Goal: Task Accomplishment & Management: Use online tool/utility

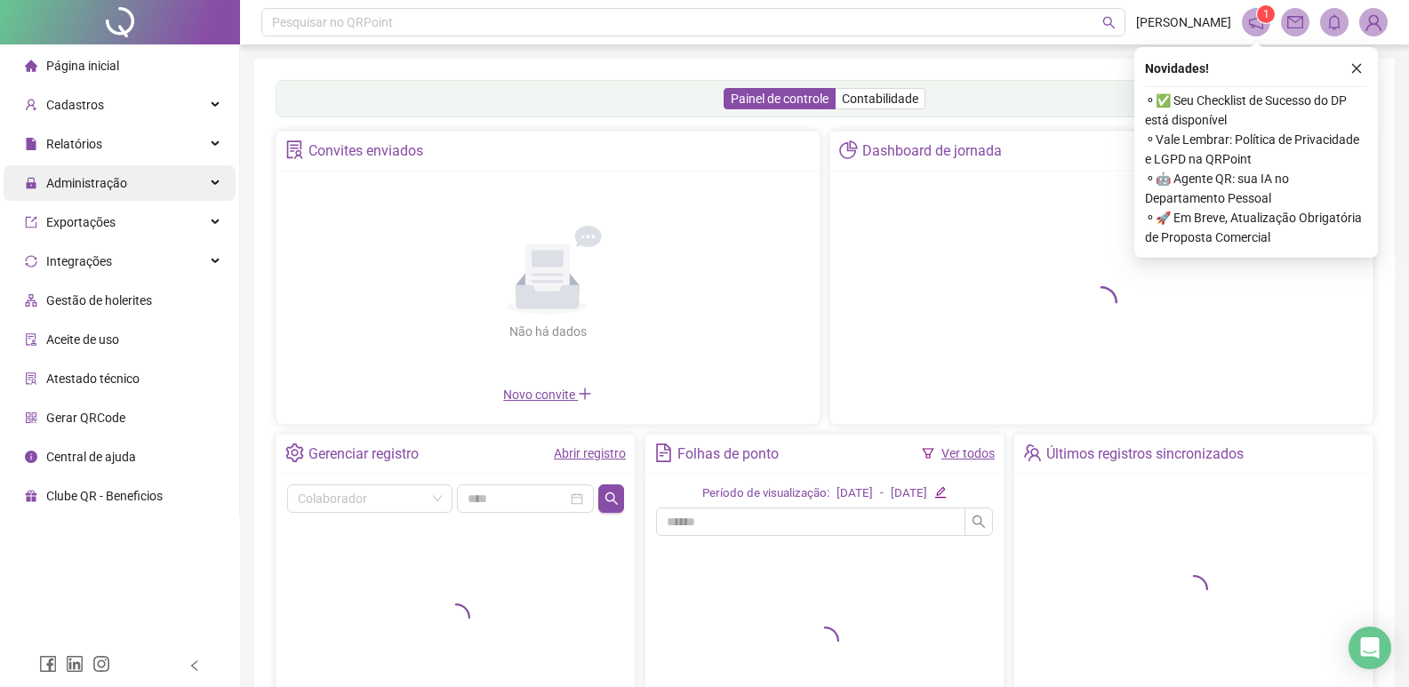
click at [140, 188] on div "Administração" at bounding box center [120, 183] width 232 height 36
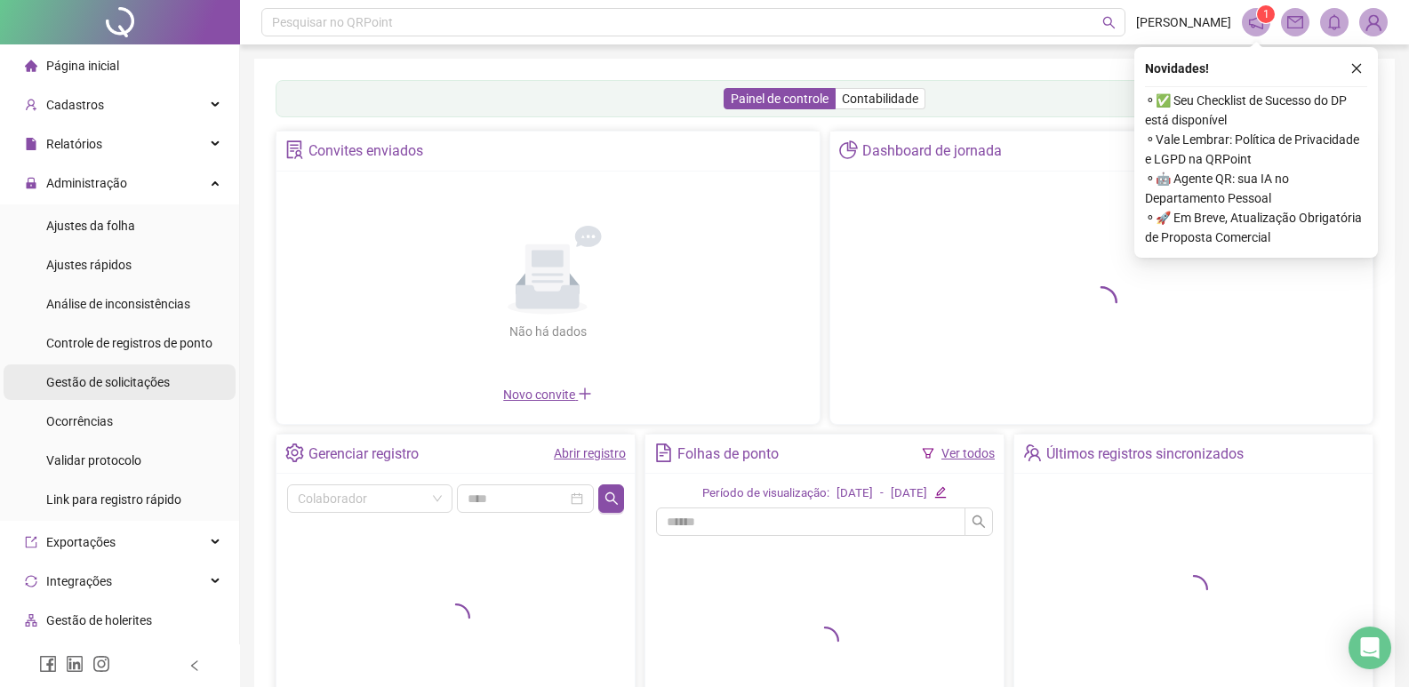
click at [108, 371] on div "Gestão de solicitações" at bounding box center [108, 382] width 124 height 36
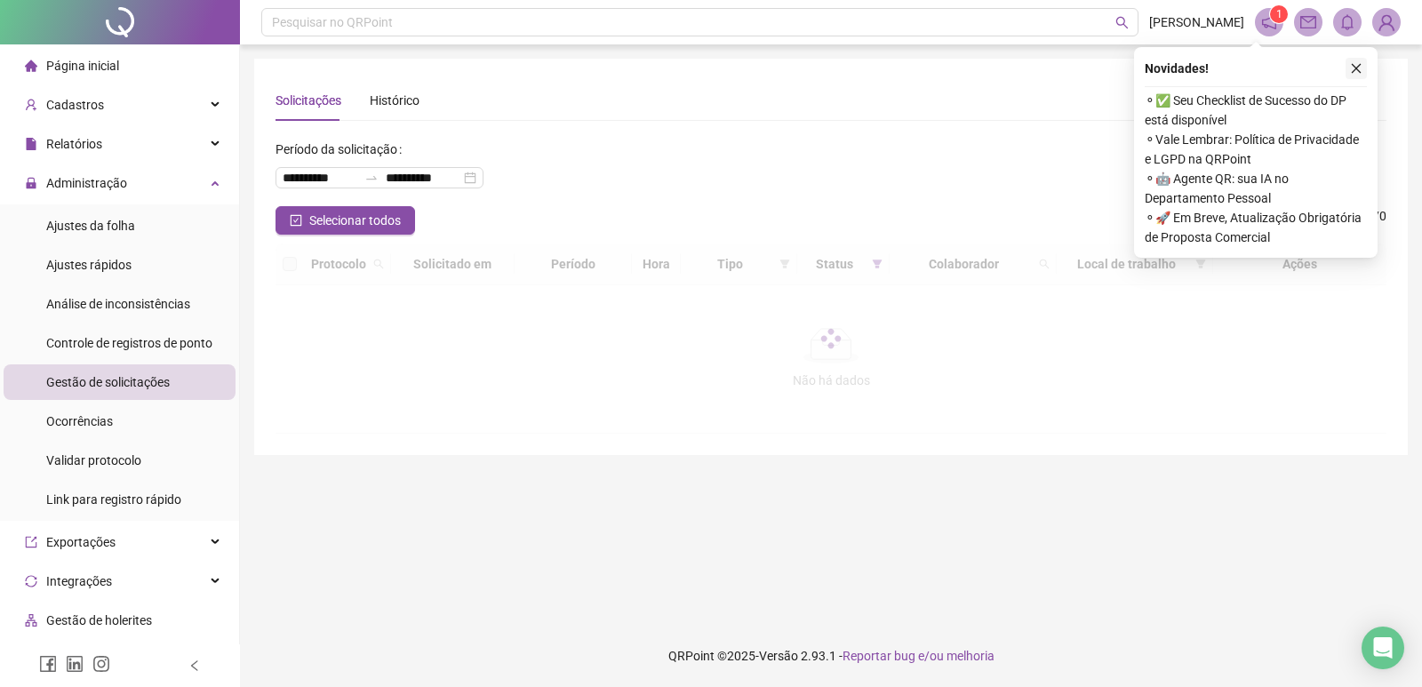
click at [1358, 68] on icon "close" at bounding box center [1356, 68] width 12 height 12
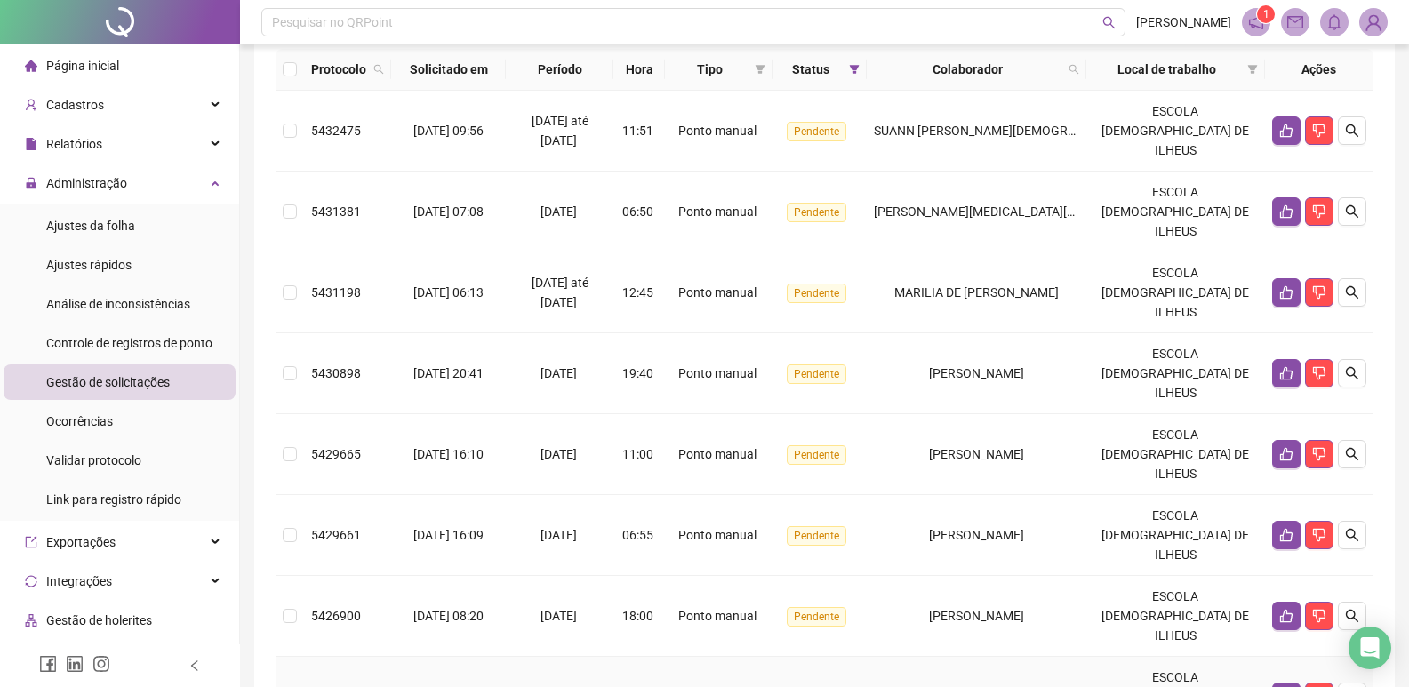
scroll to position [126, 0]
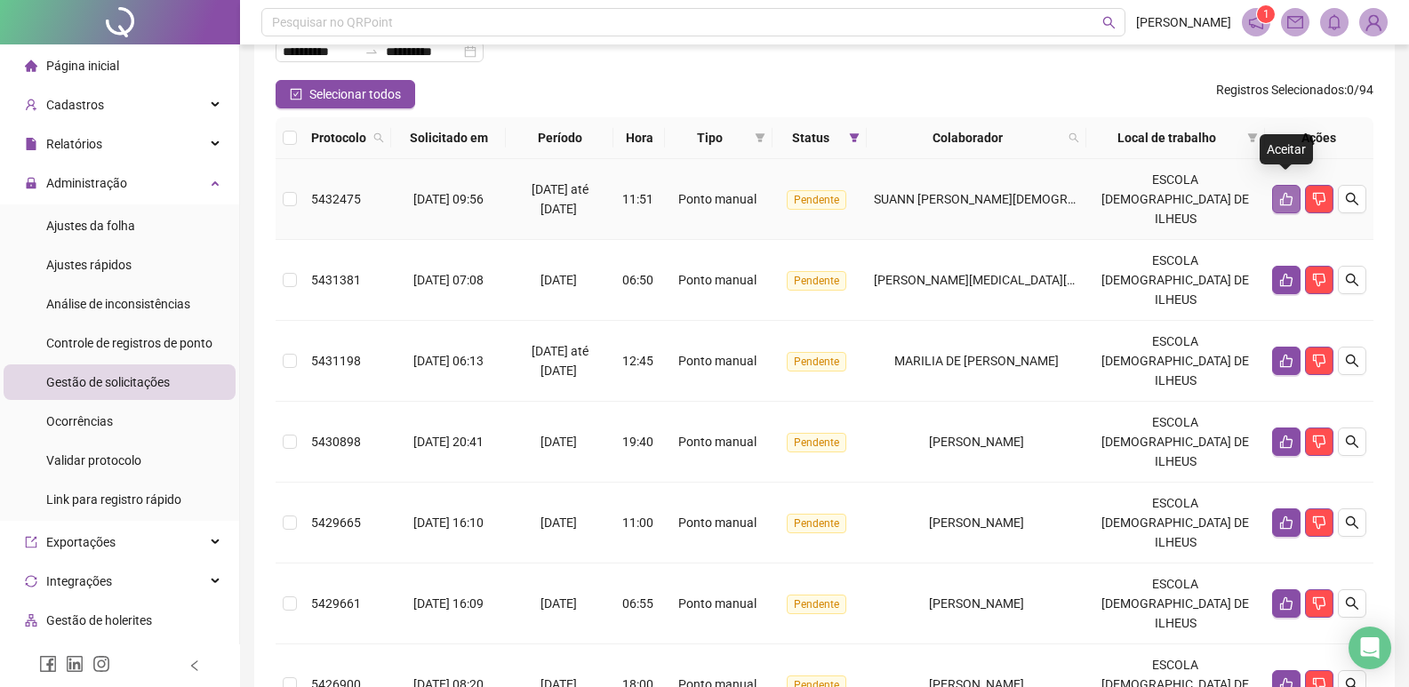
click at [1277, 190] on button "button" at bounding box center [1286, 199] width 28 height 28
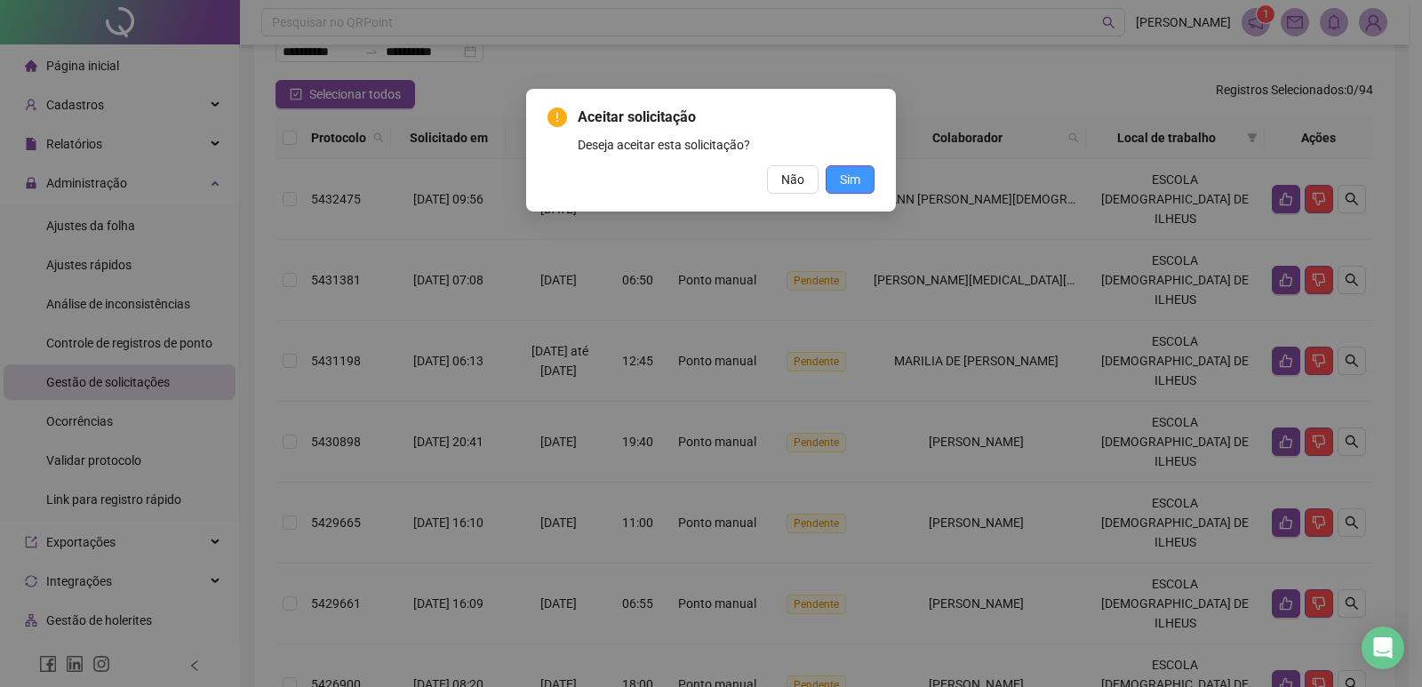
click at [861, 168] on button "Sim" at bounding box center [850, 179] width 49 height 28
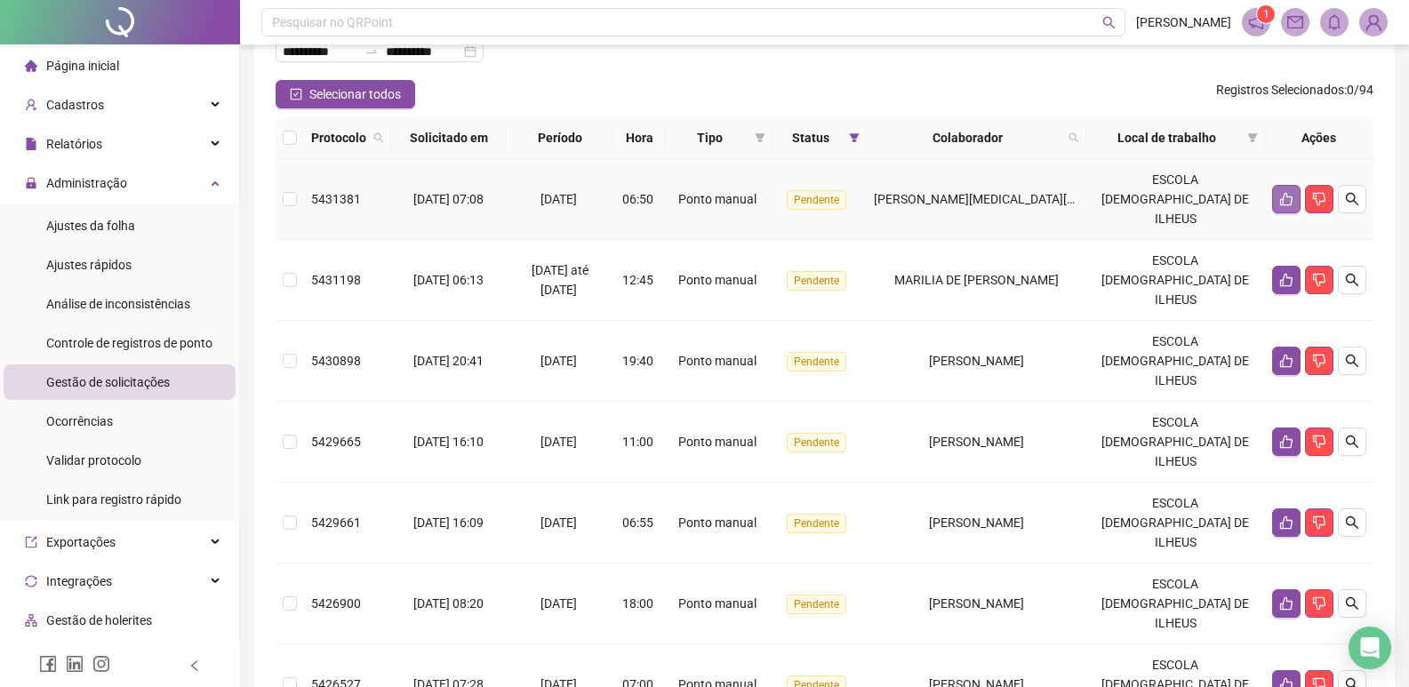
click at [1282, 193] on icon "like" at bounding box center [1286, 199] width 12 height 13
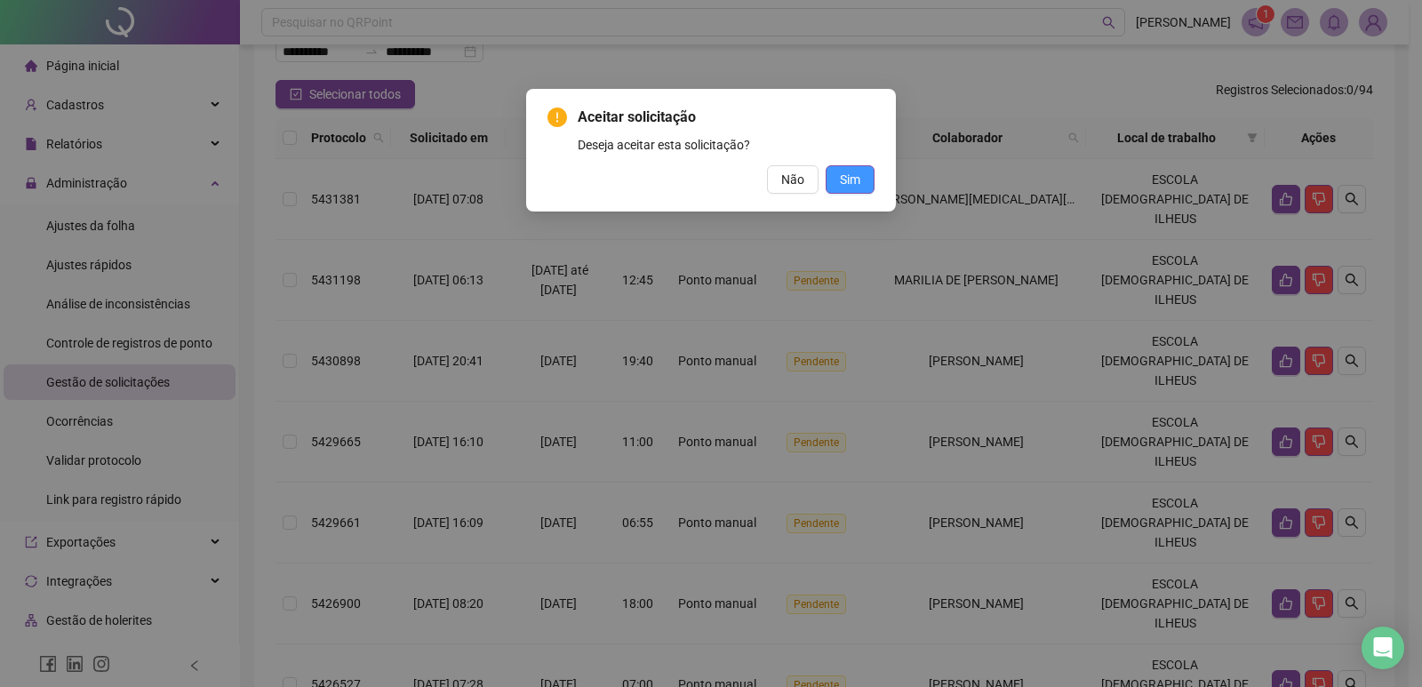
click at [850, 181] on span "Sim" at bounding box center [850, 180] width 20 height 20
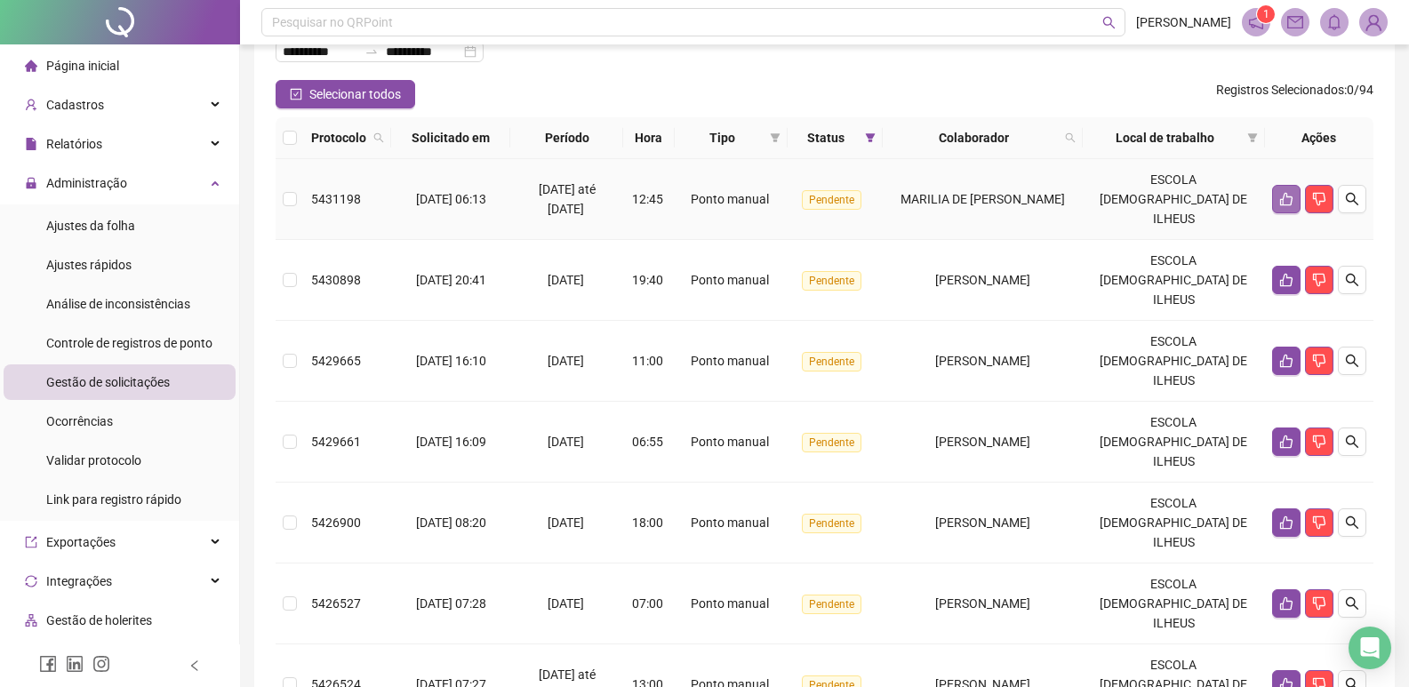
click at [1283, 198] on button "button" at bounding box center [1286, 199] width 28 height 28
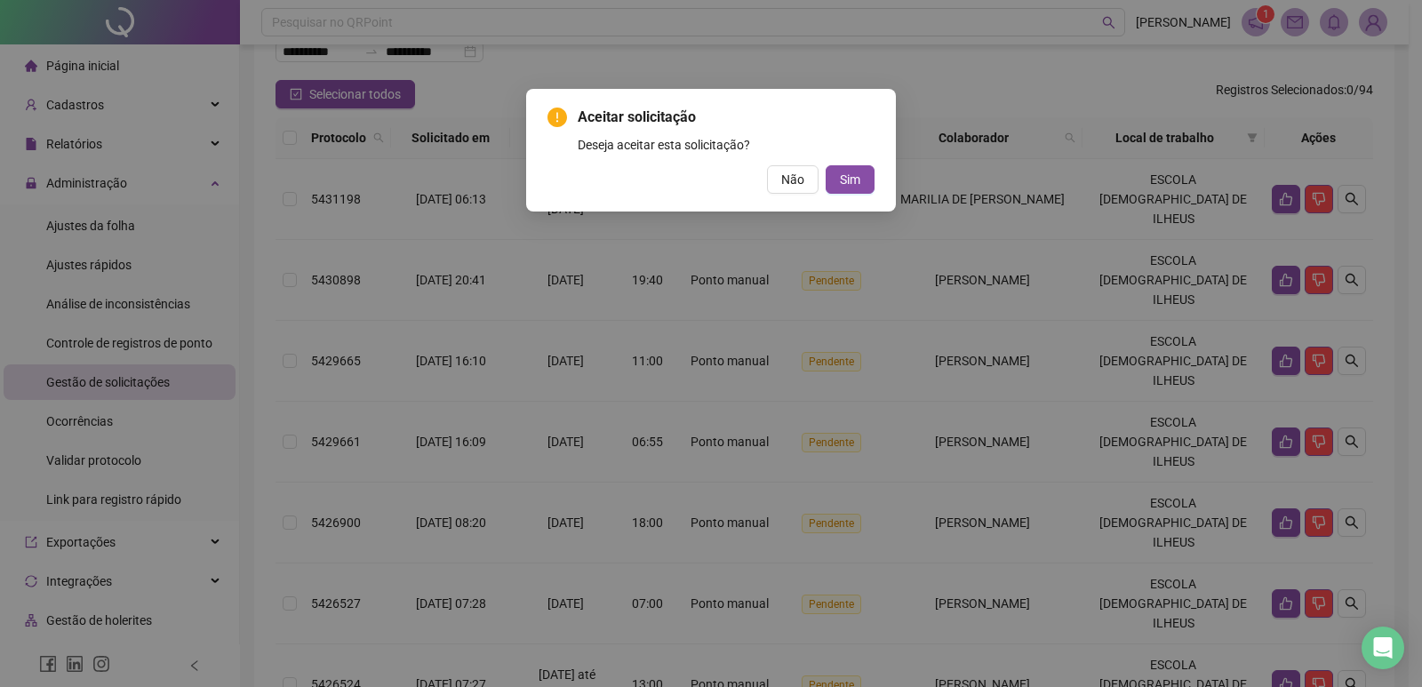
click at [827, 195] on div "Aceitar solicitação Deseja aceitar esta solicitação? Não Sim" at bounding box center [711, 150] width 370 height 123
click at [840, 188] on button "Sim" at bounding box center [850, 179] width 49 height 28
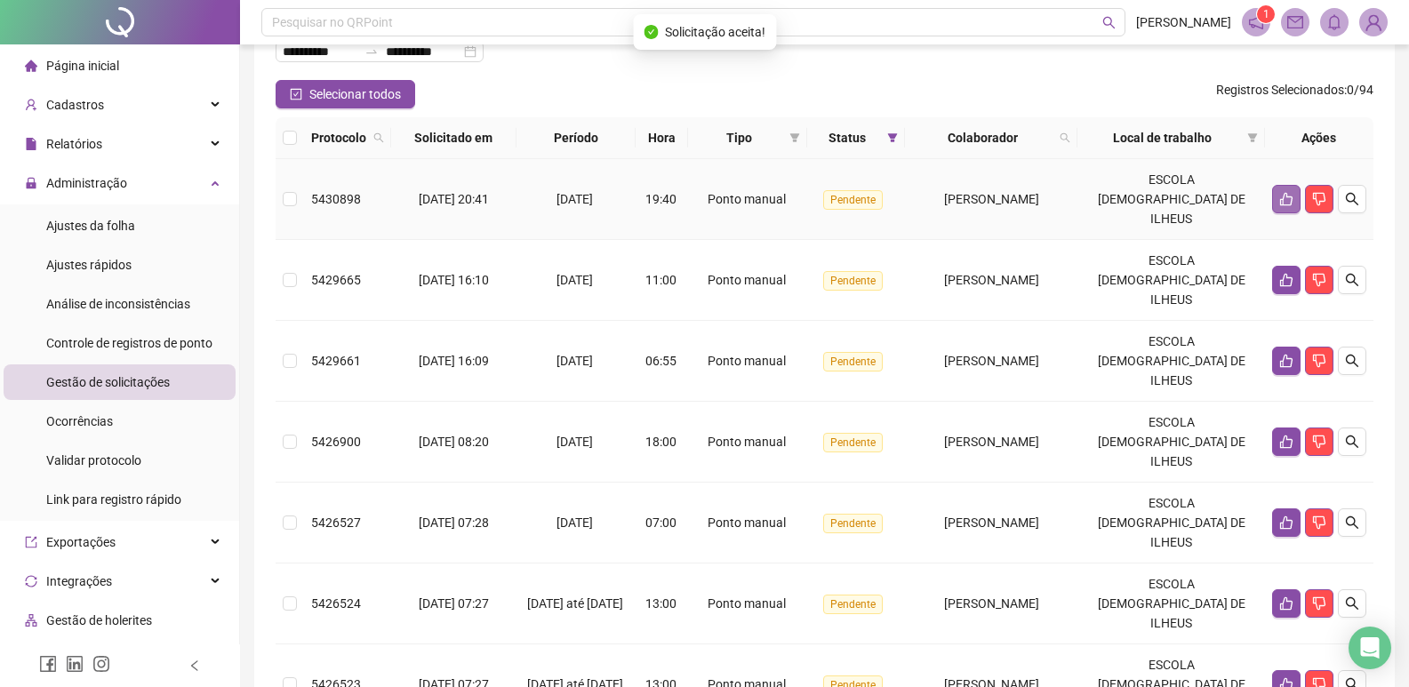
click at [1271, 194] on td at bounding box center [1319, 199] width 108 height 81
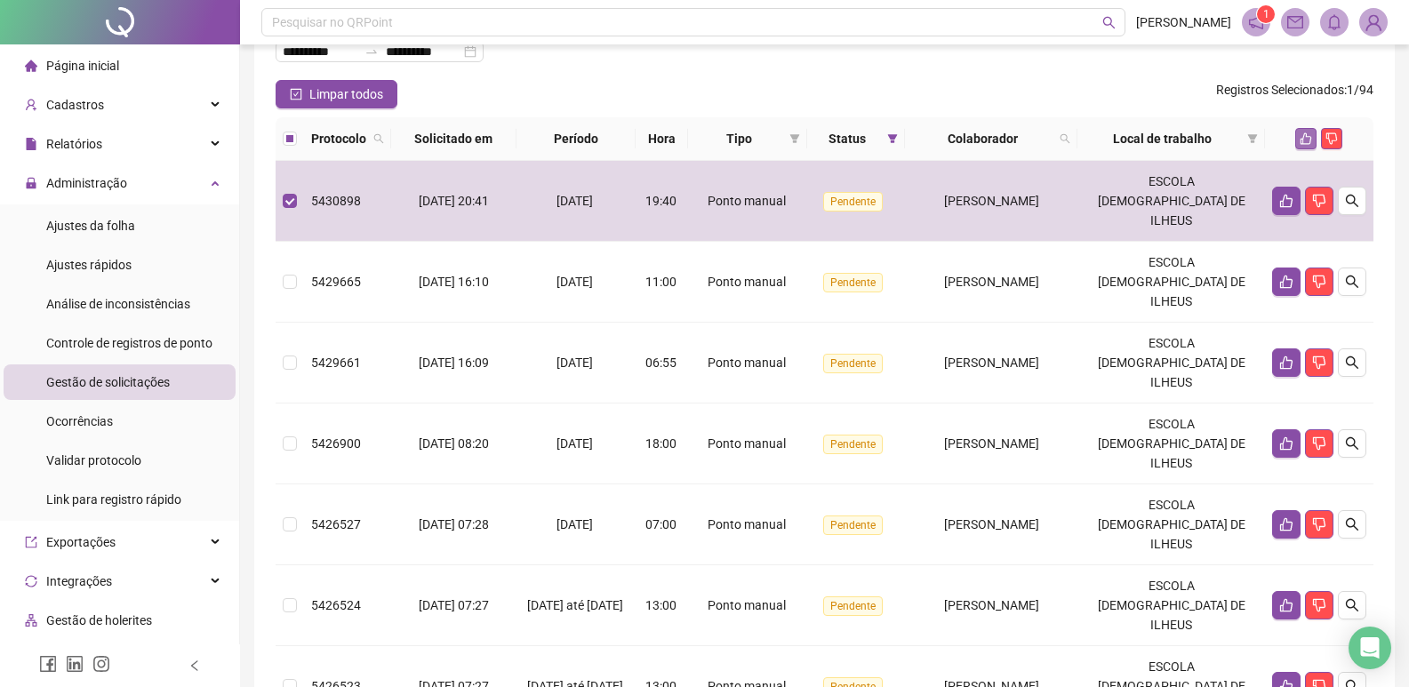
click at [1298, 132] on button "button" at bounding box center [1305, 138] width 21 height 21
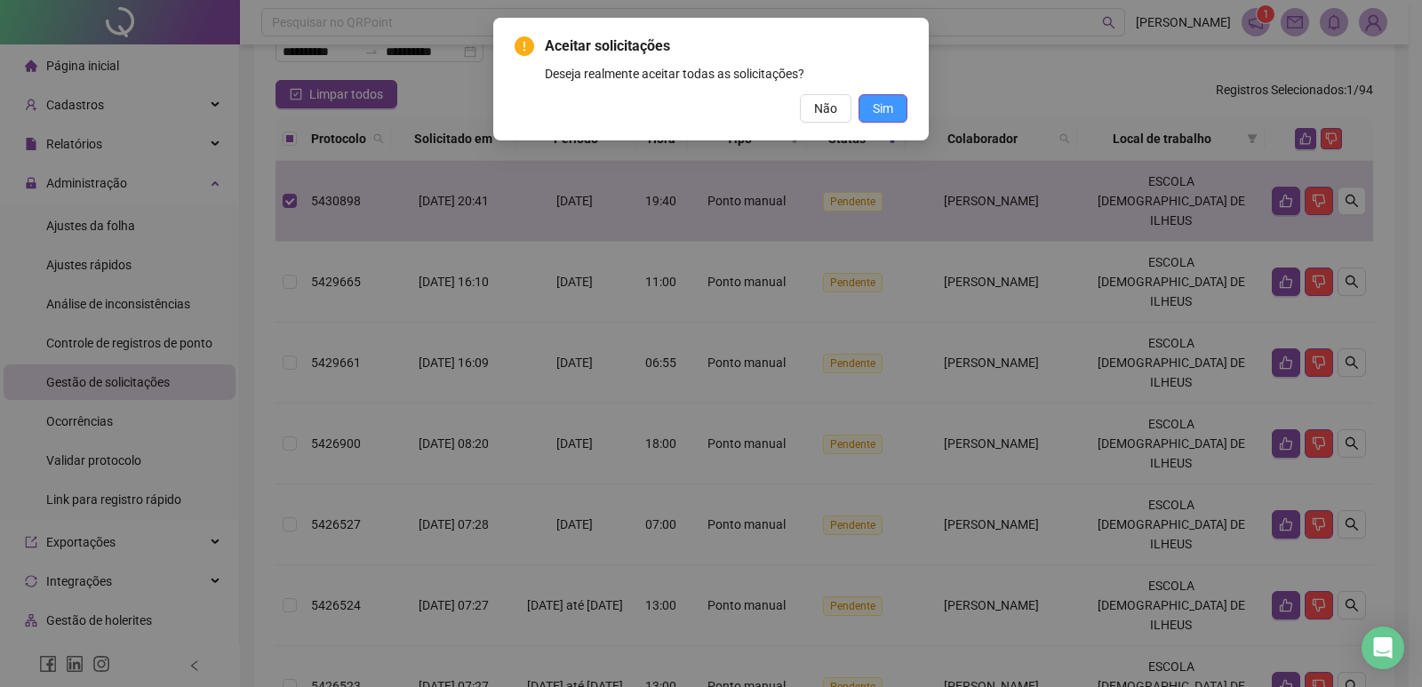
click at [893, 114] on button "Sim" at bounding box center [882, 108] width 49 height 28
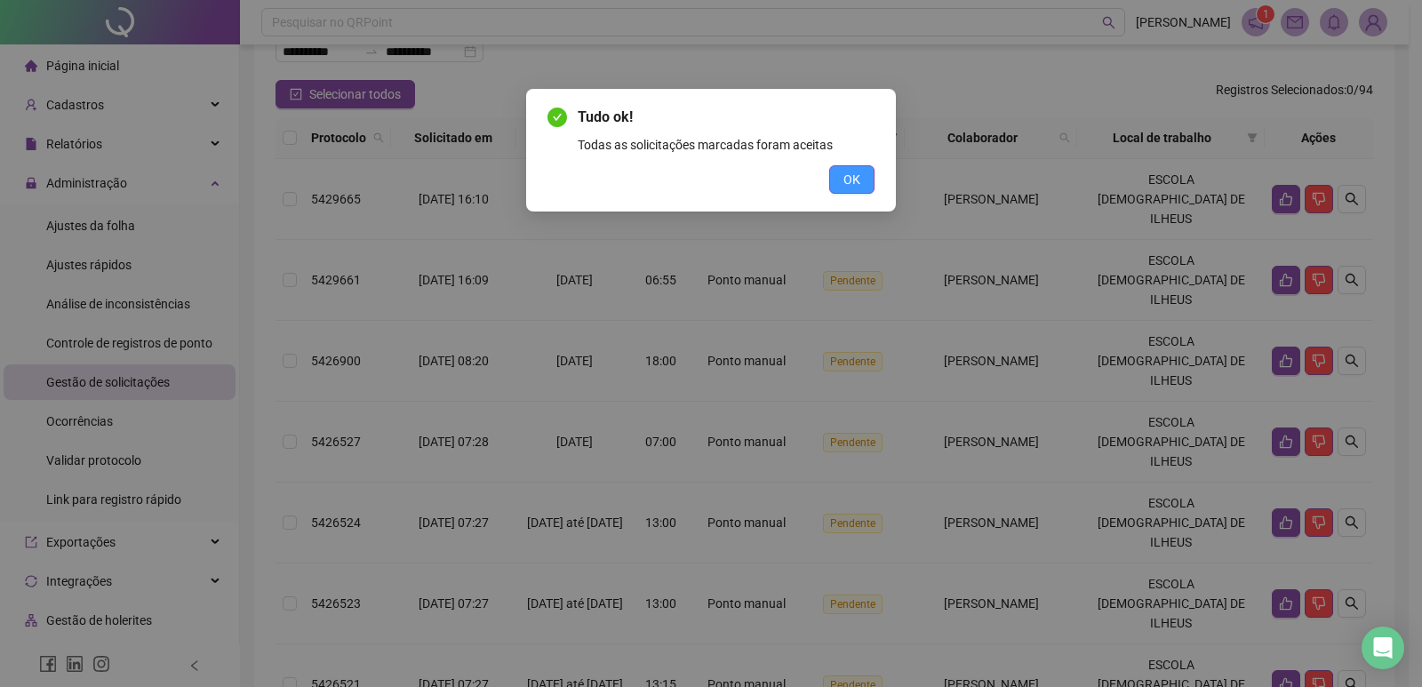
click at [834, 178] on button "OK" at bounding box center [851, 179] width 45 height 28
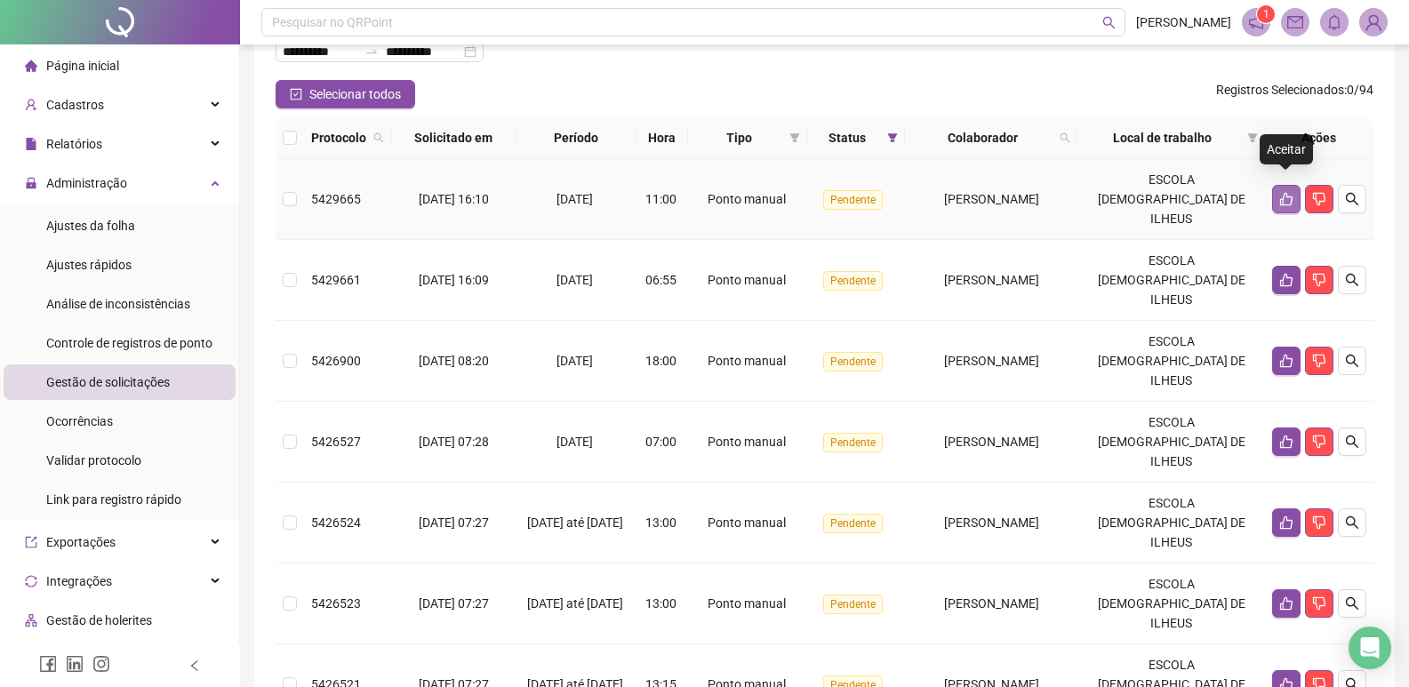
click at [1284, 192] on icon "like" at bounding box center [1286, 199] width 14 height 14
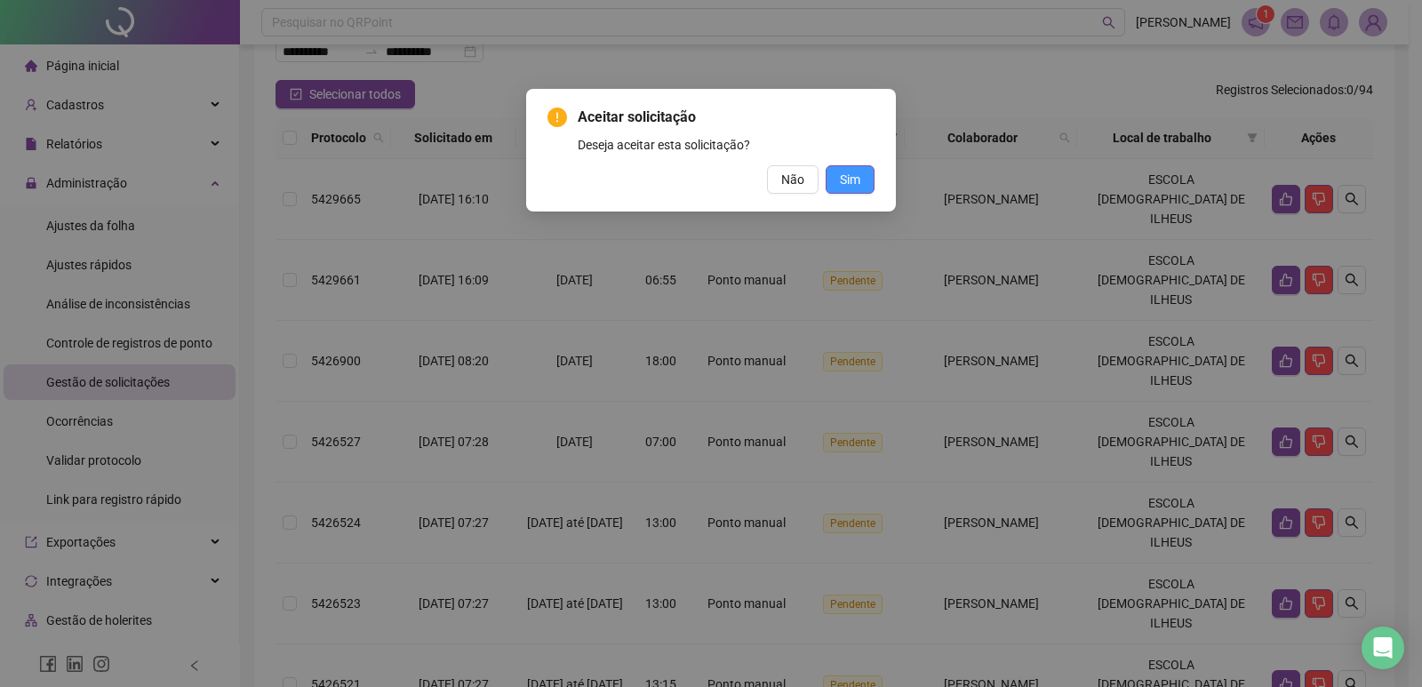
click at [845, 174] on span "Sim" at bounding box center [850, 180] width 20 height 20
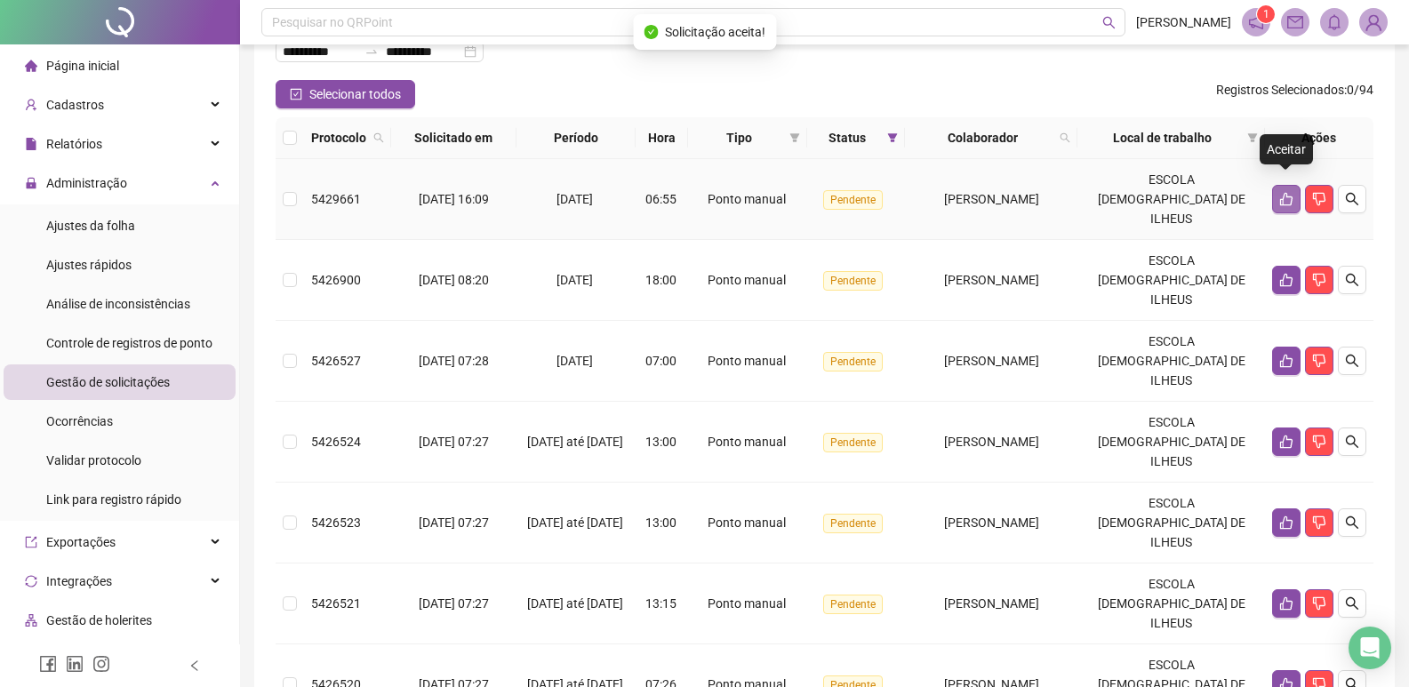
click at [1285, 192] on icon "like" at bounding box center [1286, 199] width 14 height 14
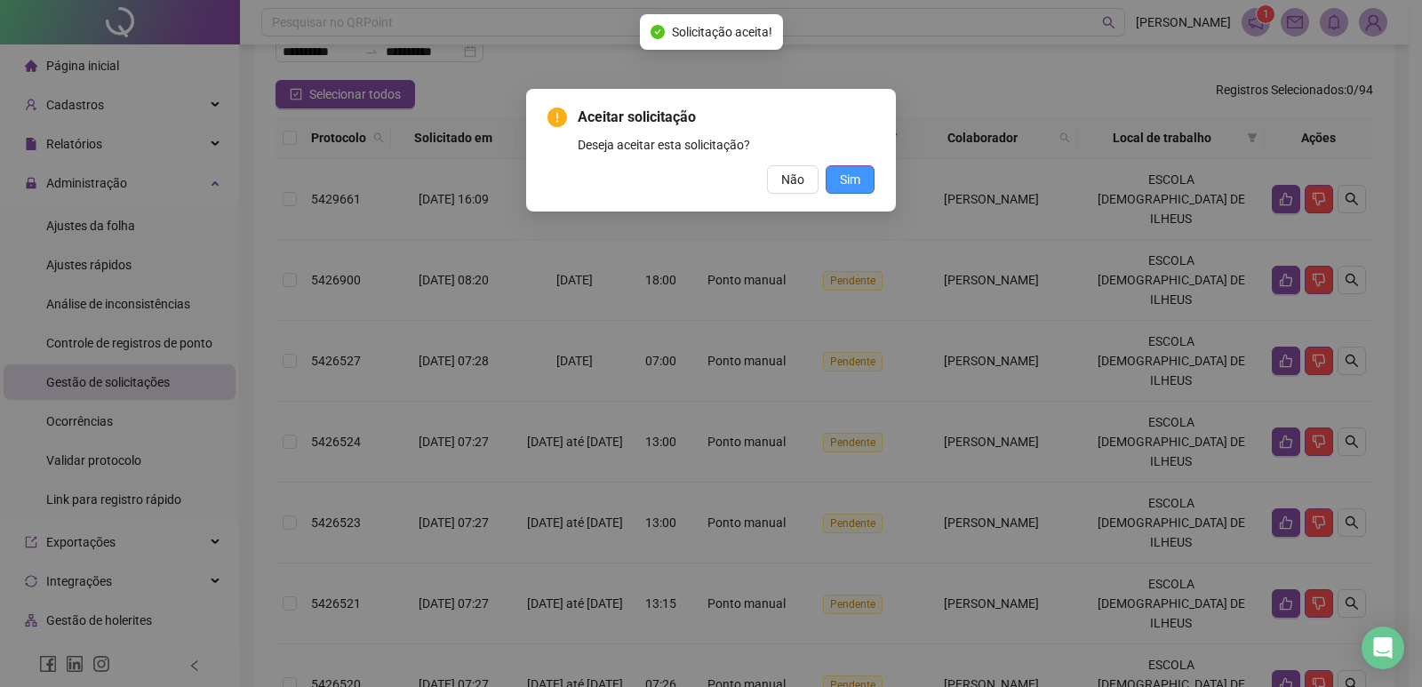
click at [842, 180] on span "Sim" at bounding box center [850, 180] width 20 height 20
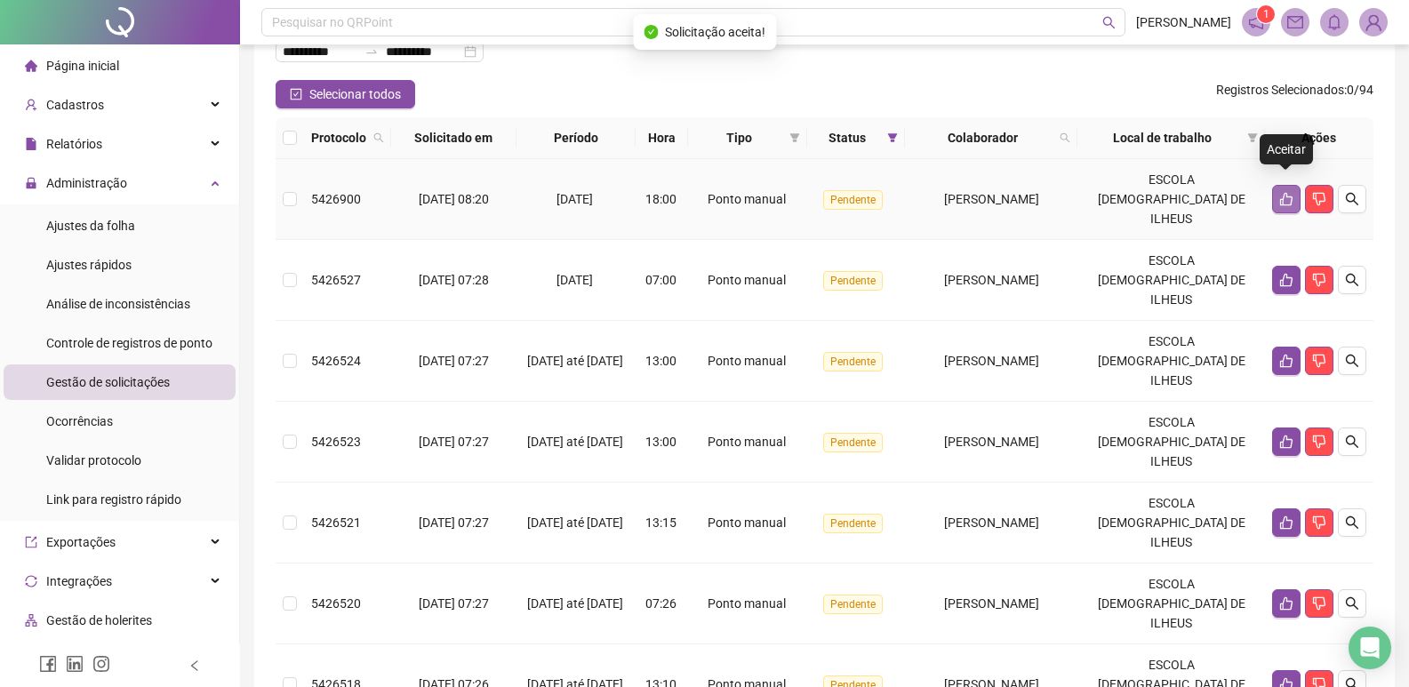
click at [1280, 185] on button "button" at bounding box center [1286, 199] width 28 height 28
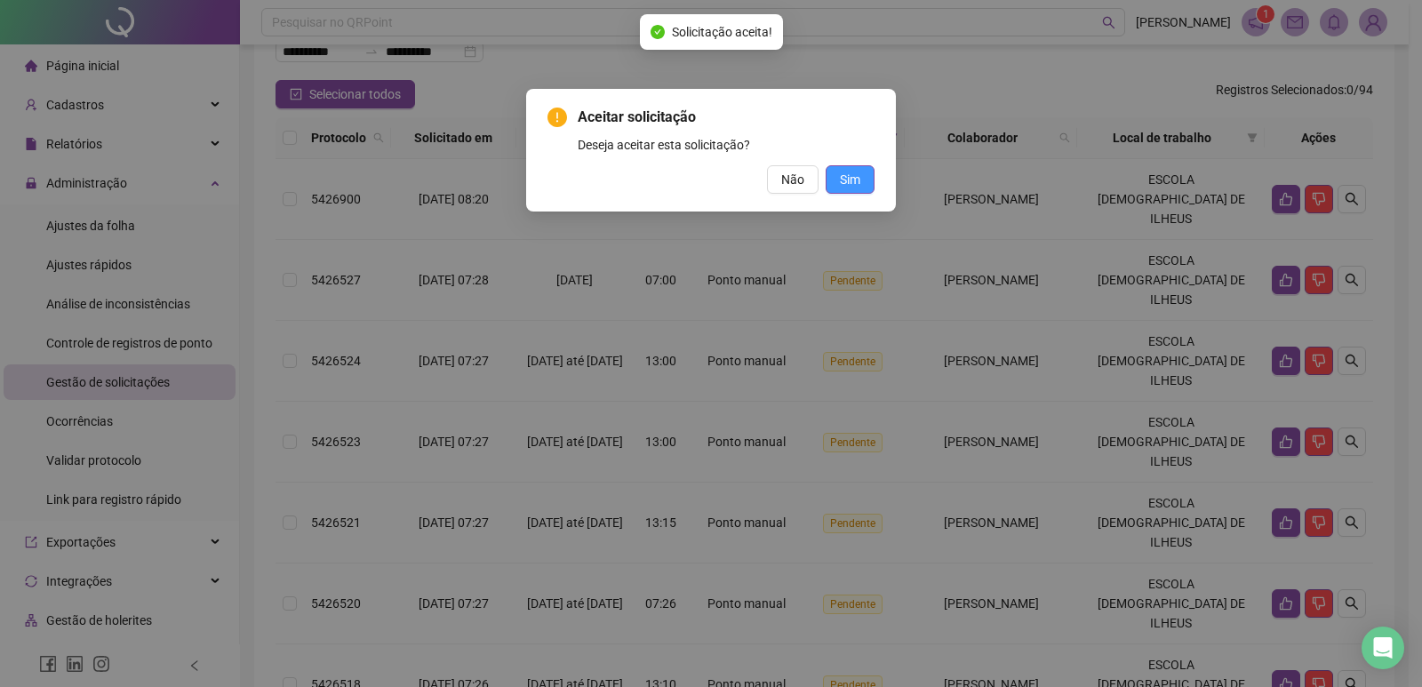
click at [842, 183] on span "Sim" at bounding box center [850, 180] width 20 height 20
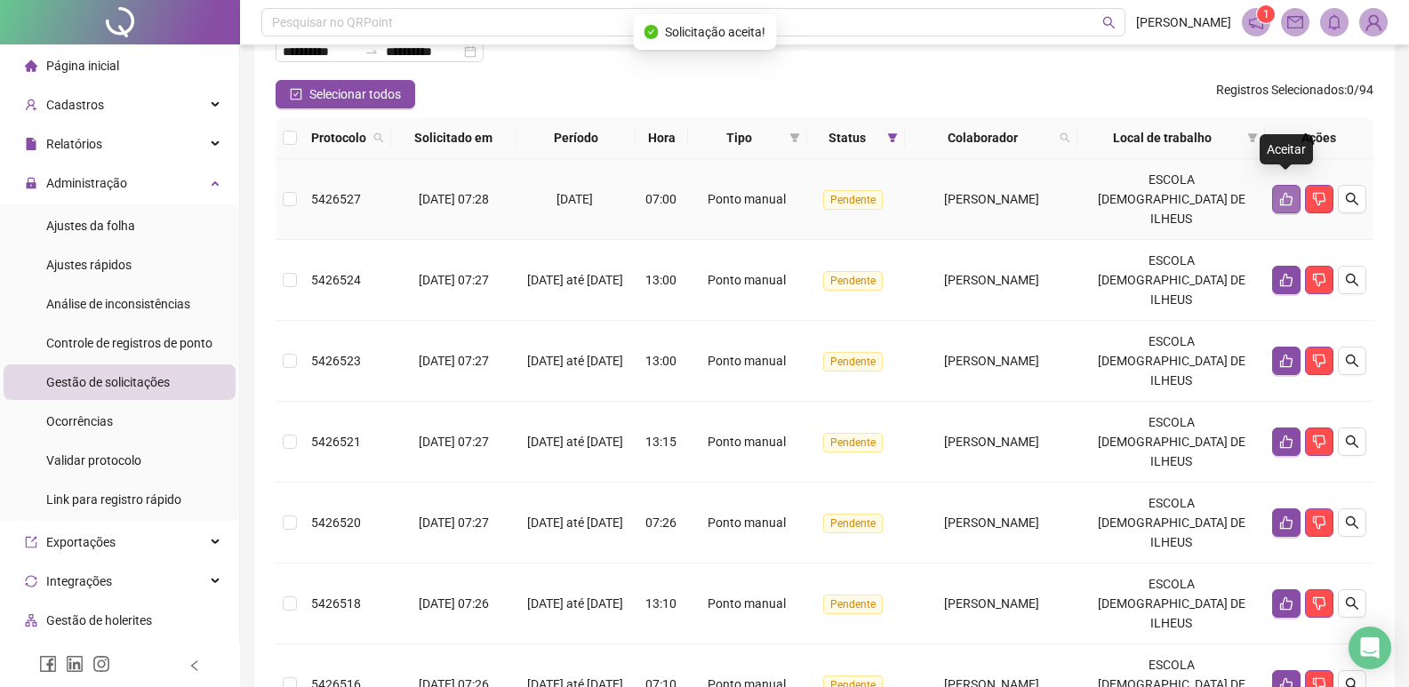
click at [1295, 190] on button "button" at bounding box center [1286, 199] width 28 height 28
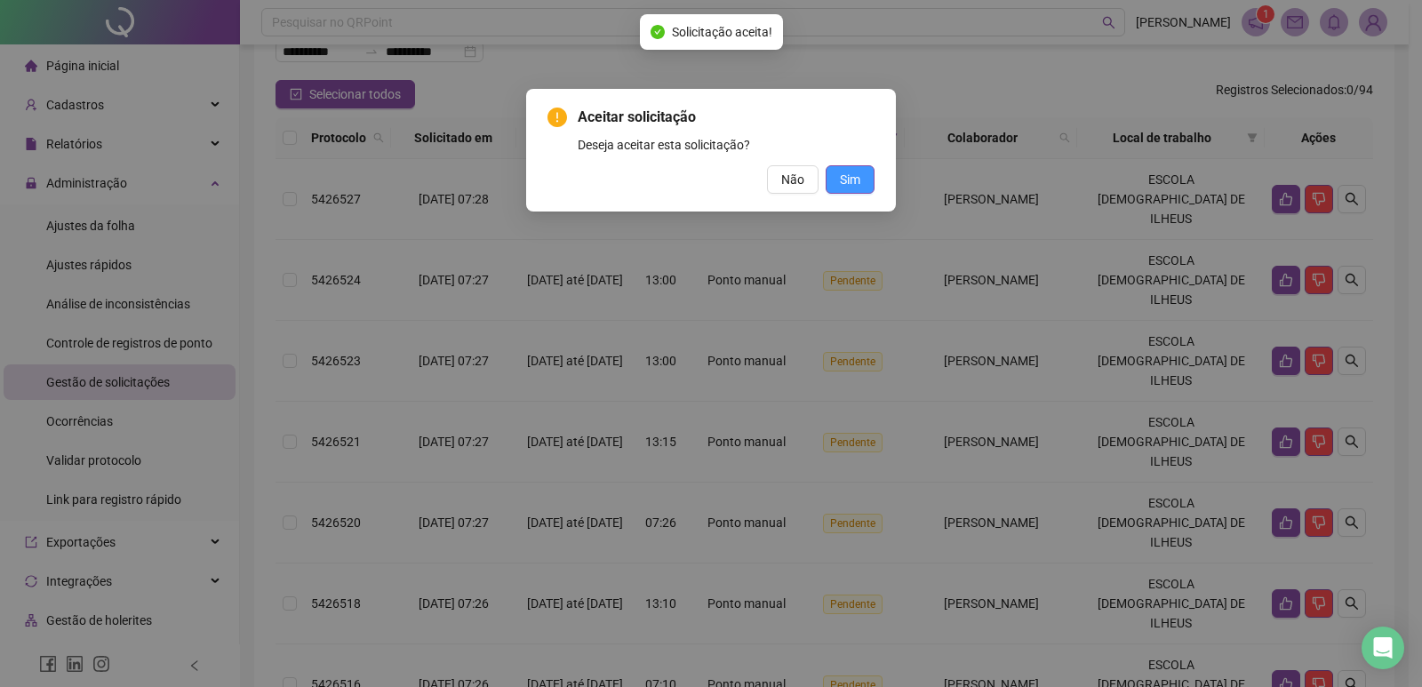
click at [856, 185] on span "Sim" at bounding box center [850, 180] width 20 height 20
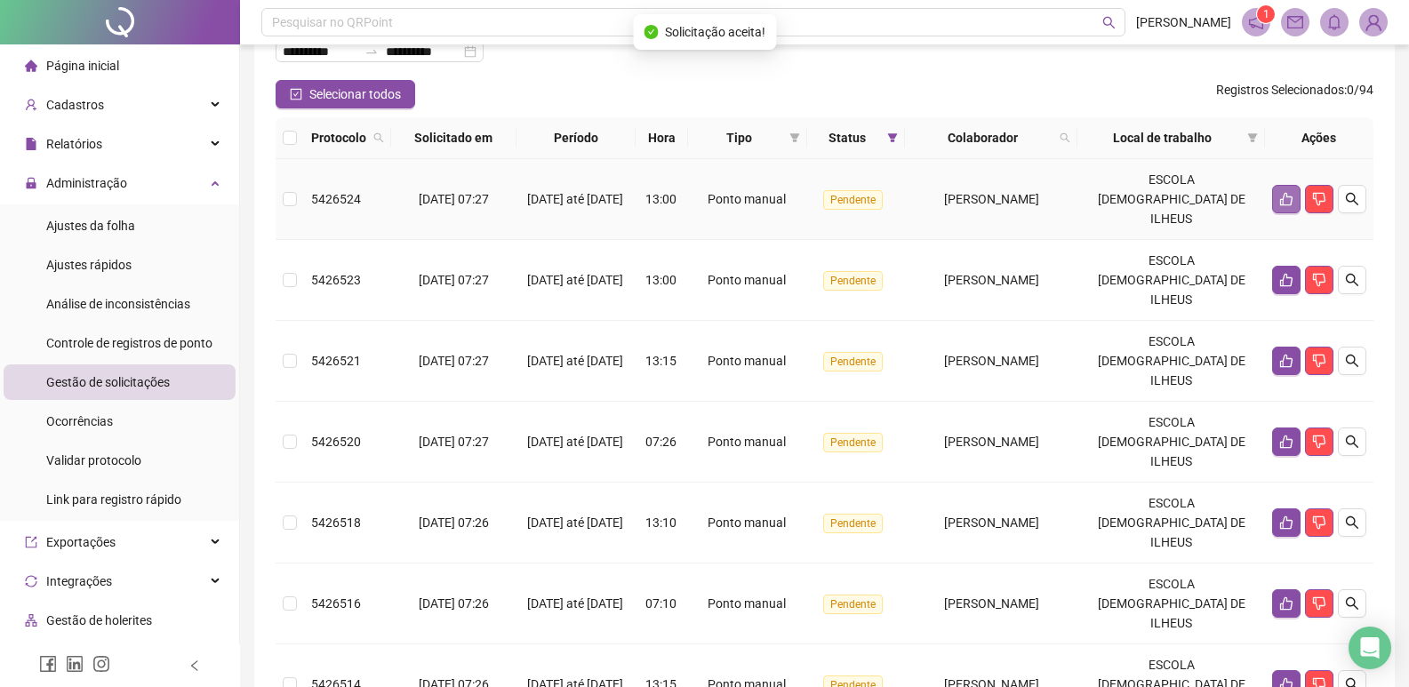
click at [1277, 189] on button "button" at bounding box center [1286, 199] width 28 height 28
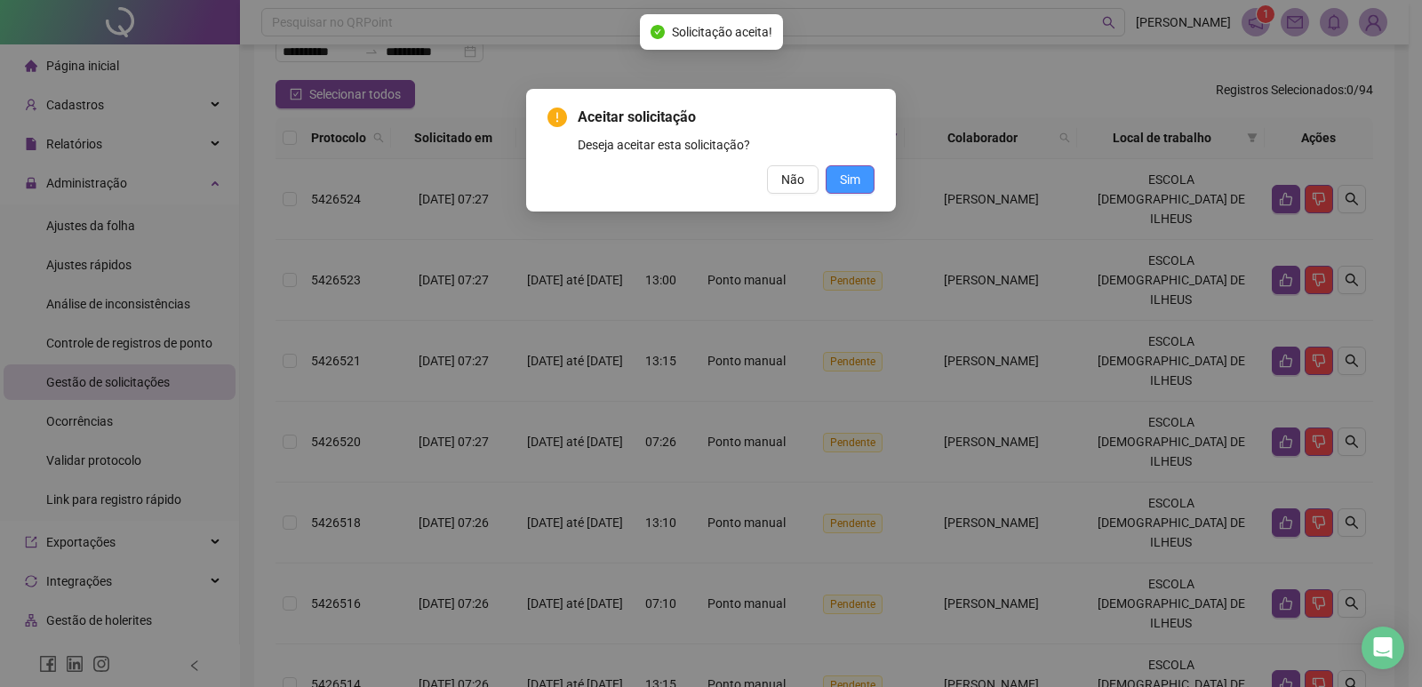
click at [852, 177] on span "Sim" at bounding box center [850, 180] width 20 height 20
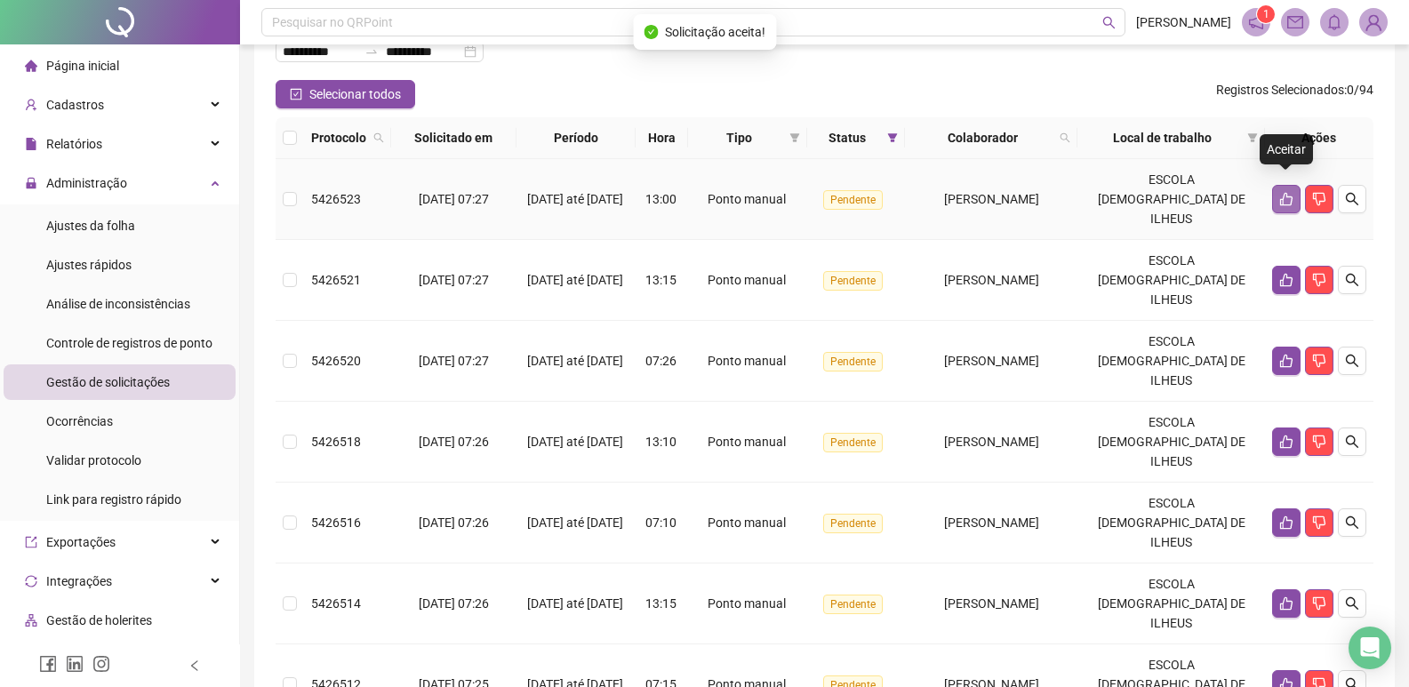
click at [1273, 190] on button "button" at bounding box center [1286, 199] width 28 height 28
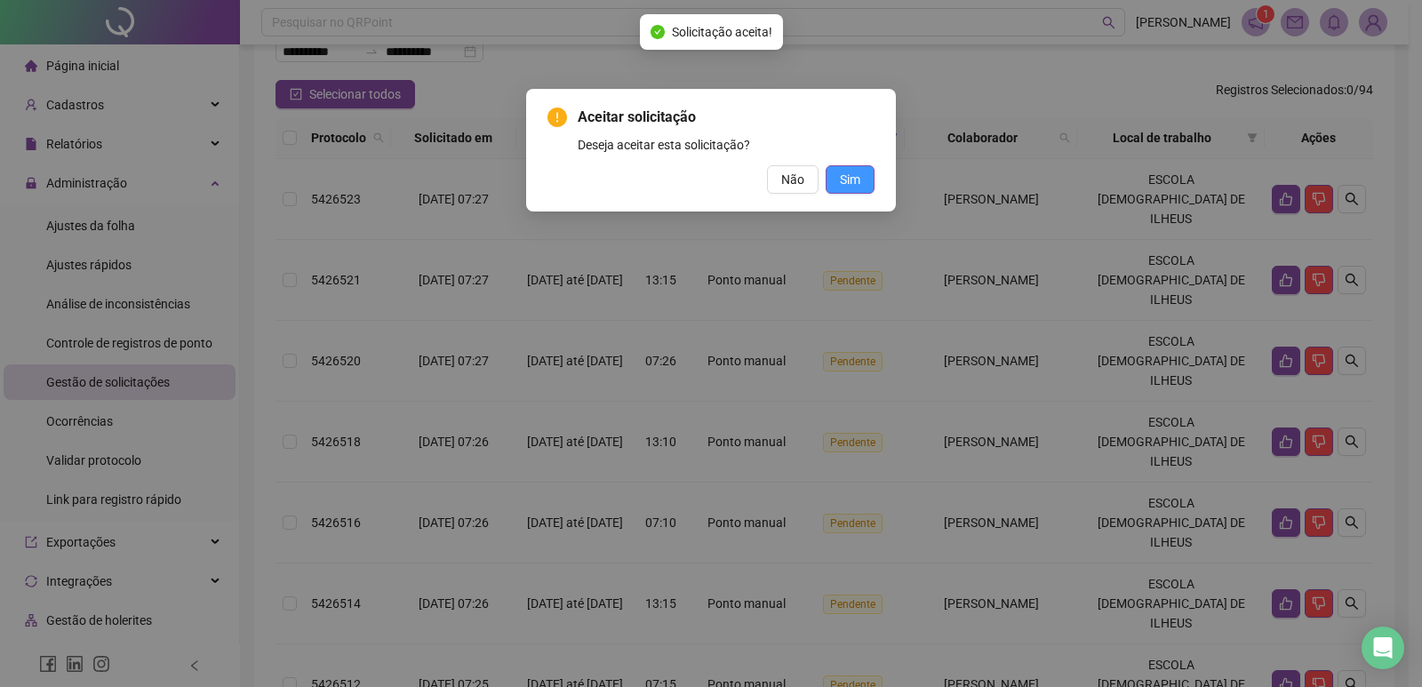
click at [842, 178] on span "Sim" at bounding box center [850, 180] width 20 height 20
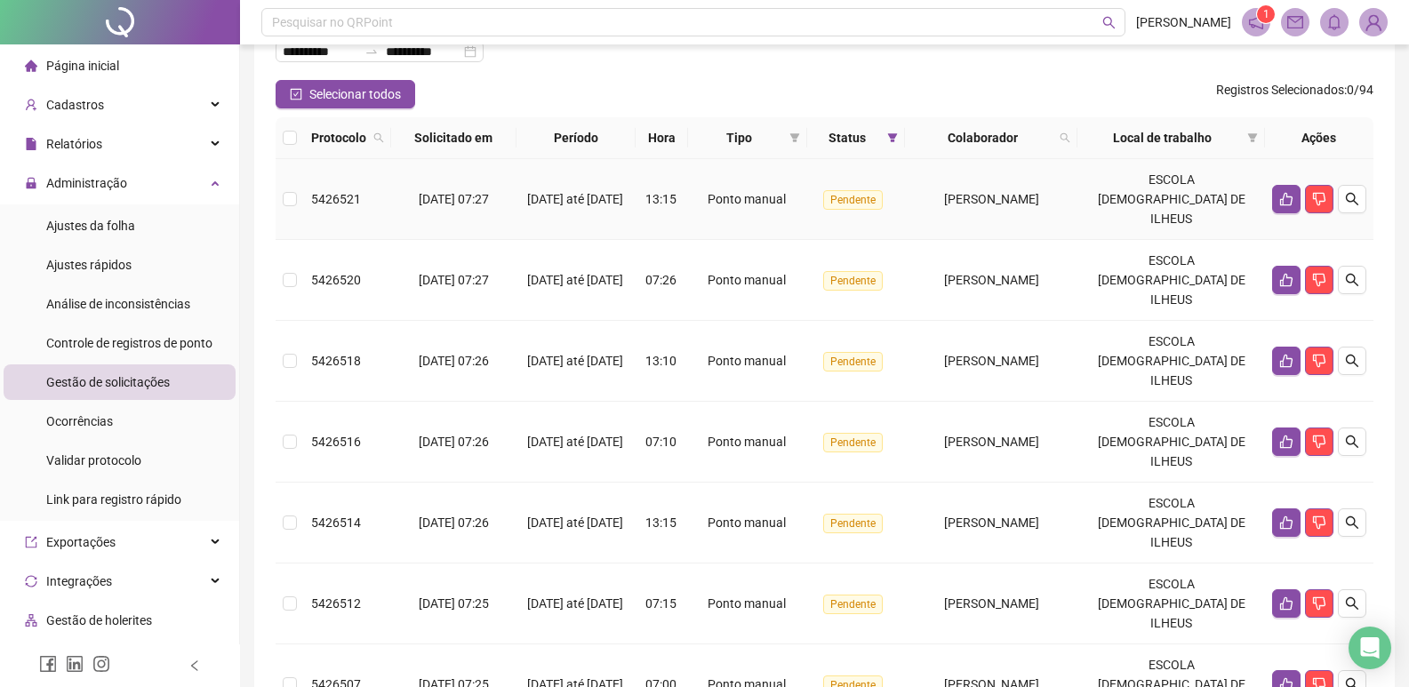
click at [281, 192] on td at bounding box center [289, 199] width 28 height 81
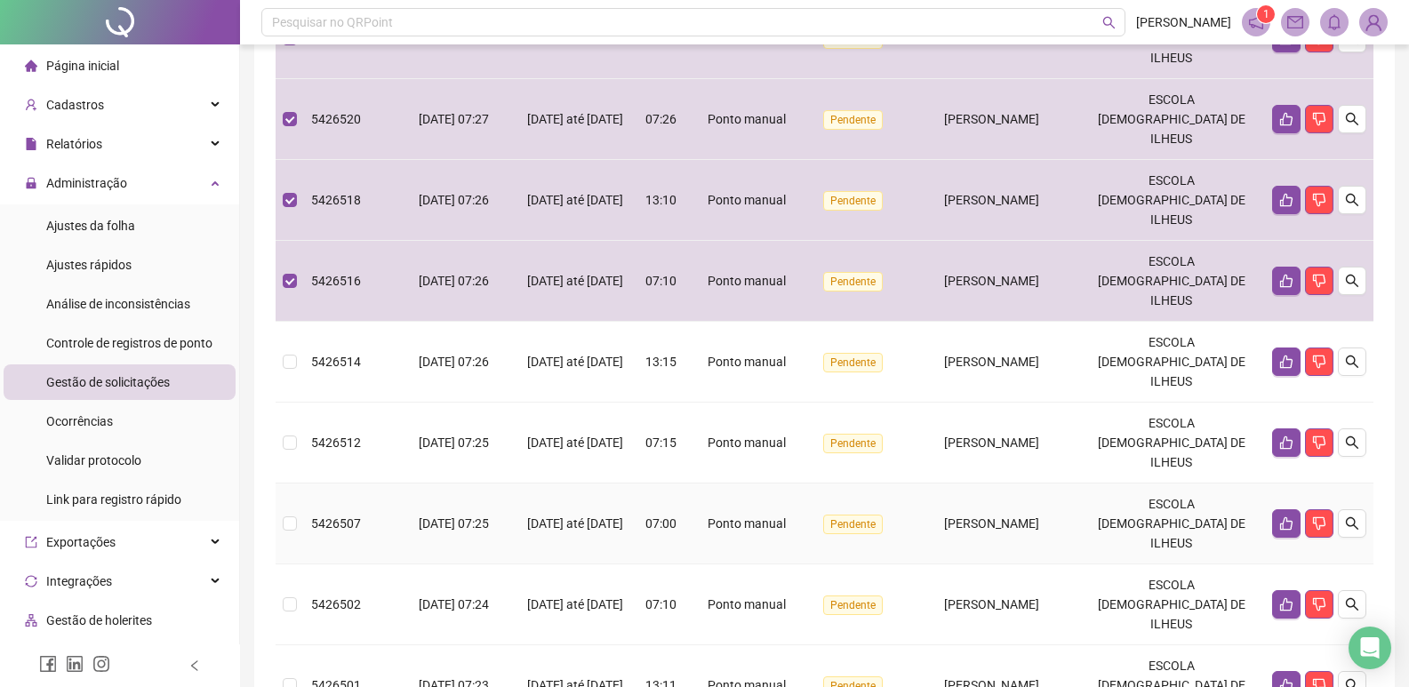
scroll to position [304, 0]
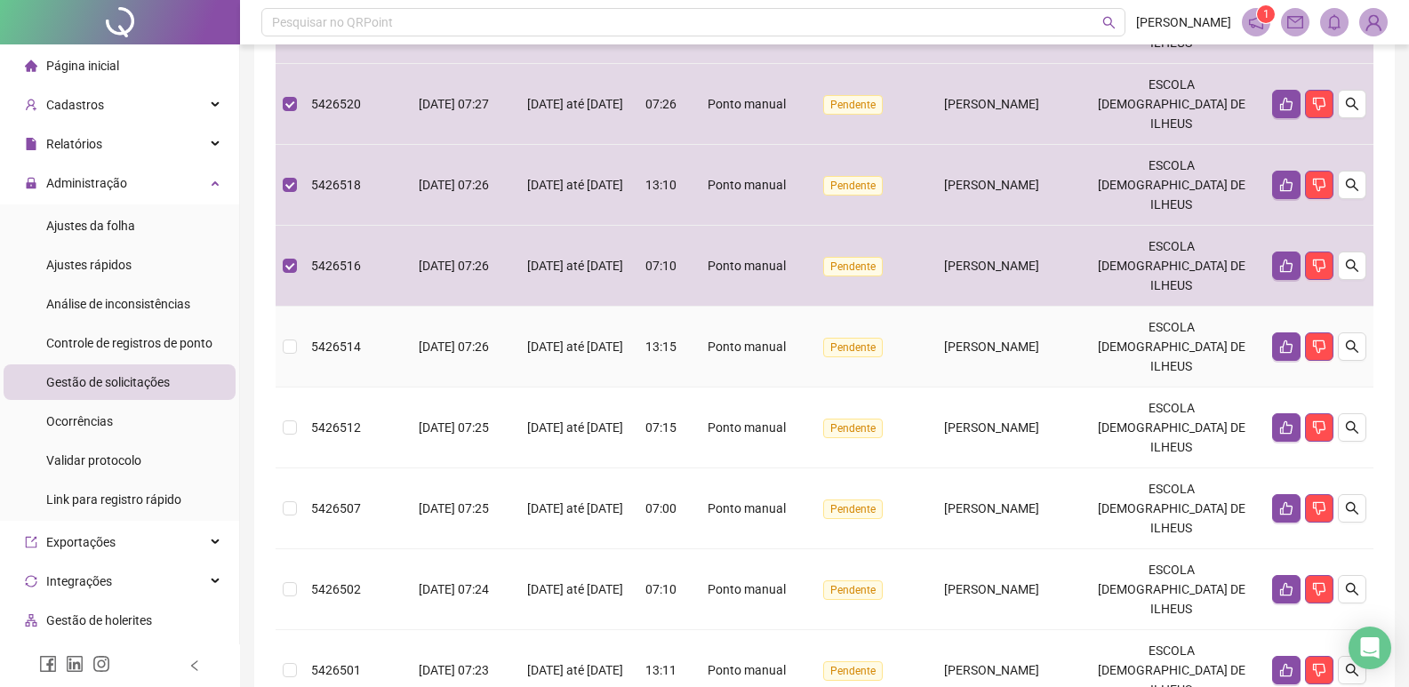
click at [282, 307] on td at bounding box center [289, 347] width 28 height 81
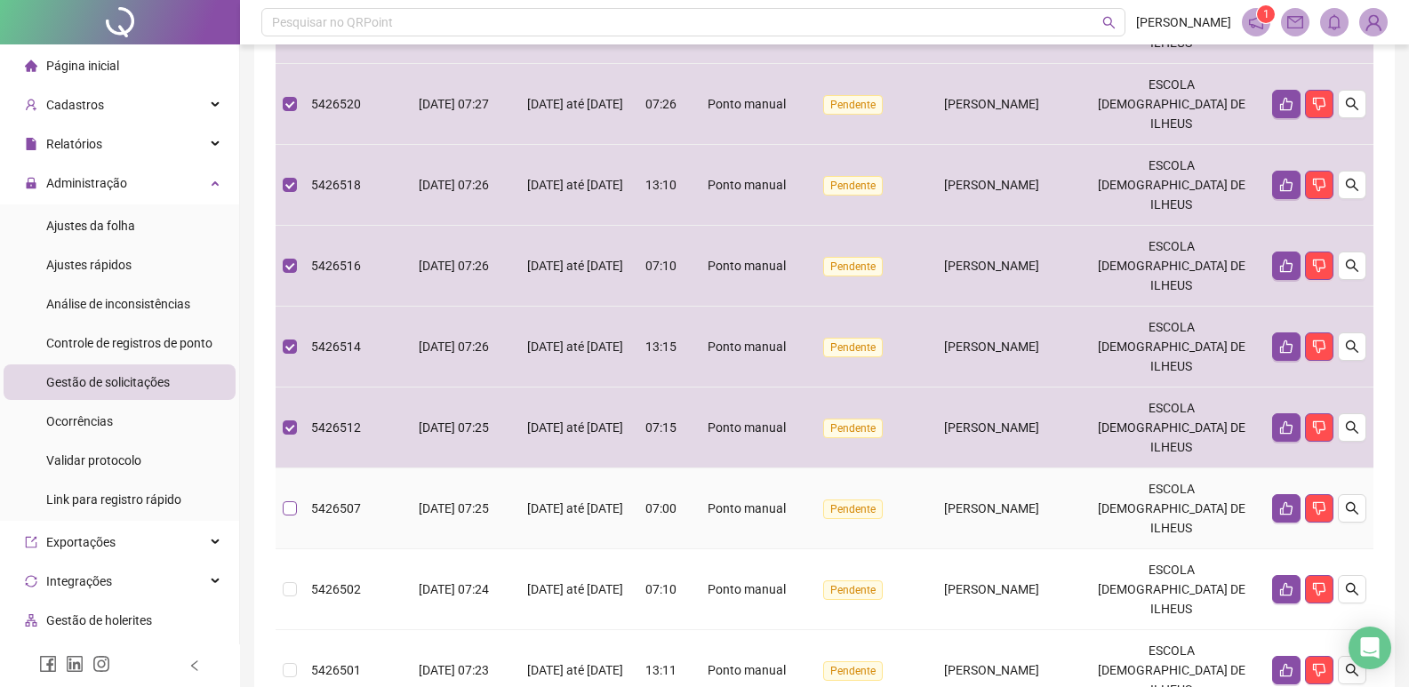
click at [290, 499] on label at bounding box center [290, 509] width 14 height 20
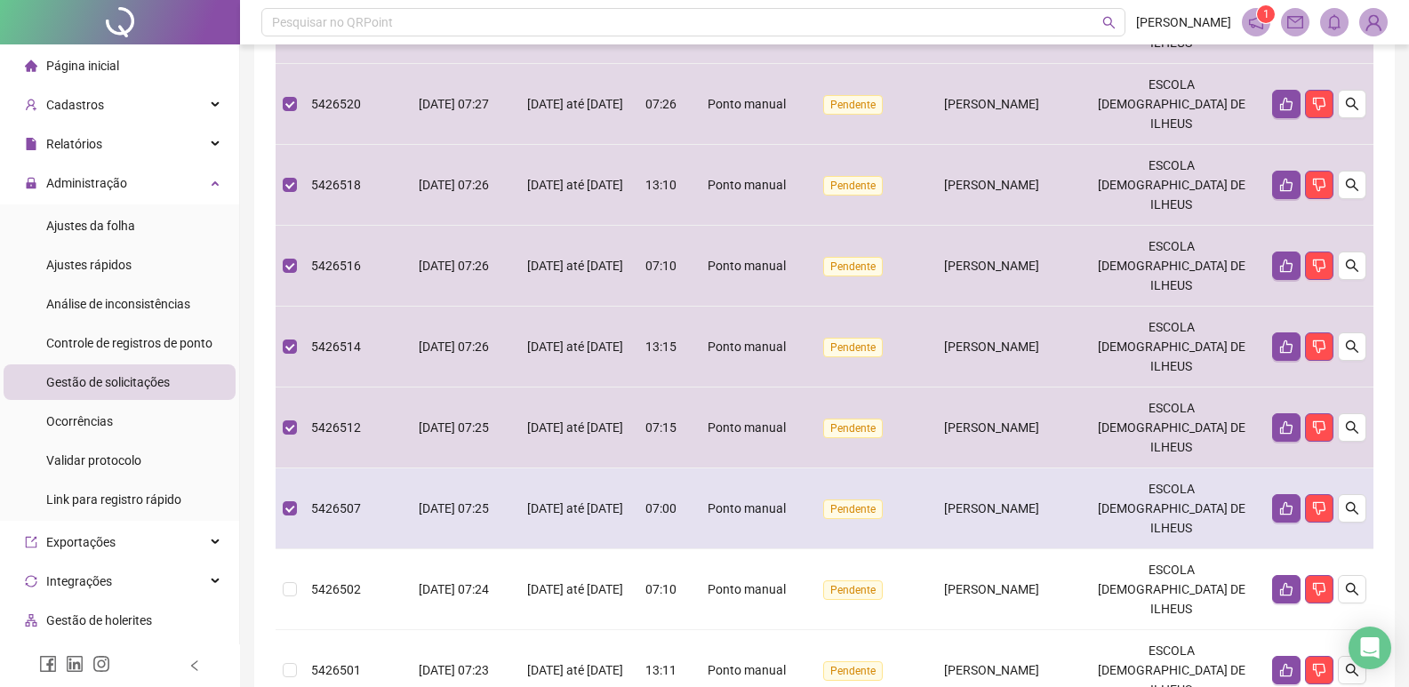
scroll to position [0, 0]
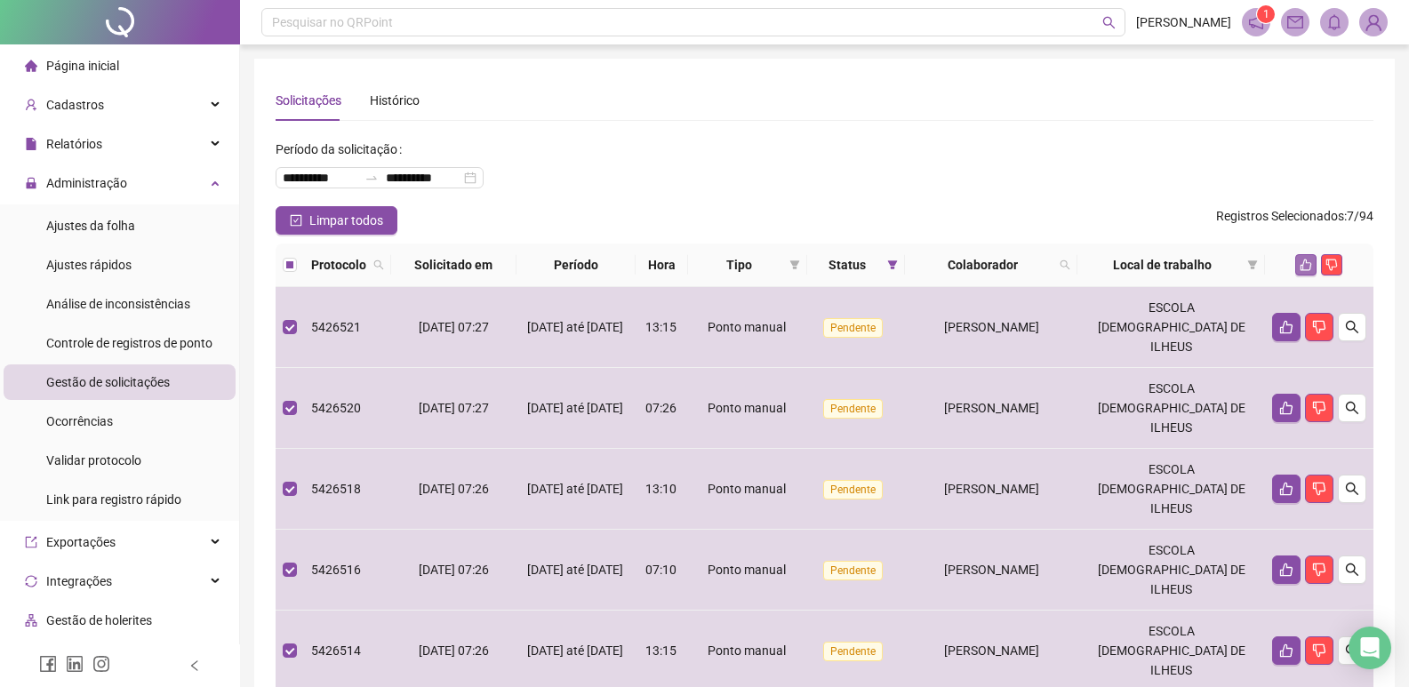
click at [1308, 267] on icon "like" at bounding box center [1305, 265] width 12 height 12
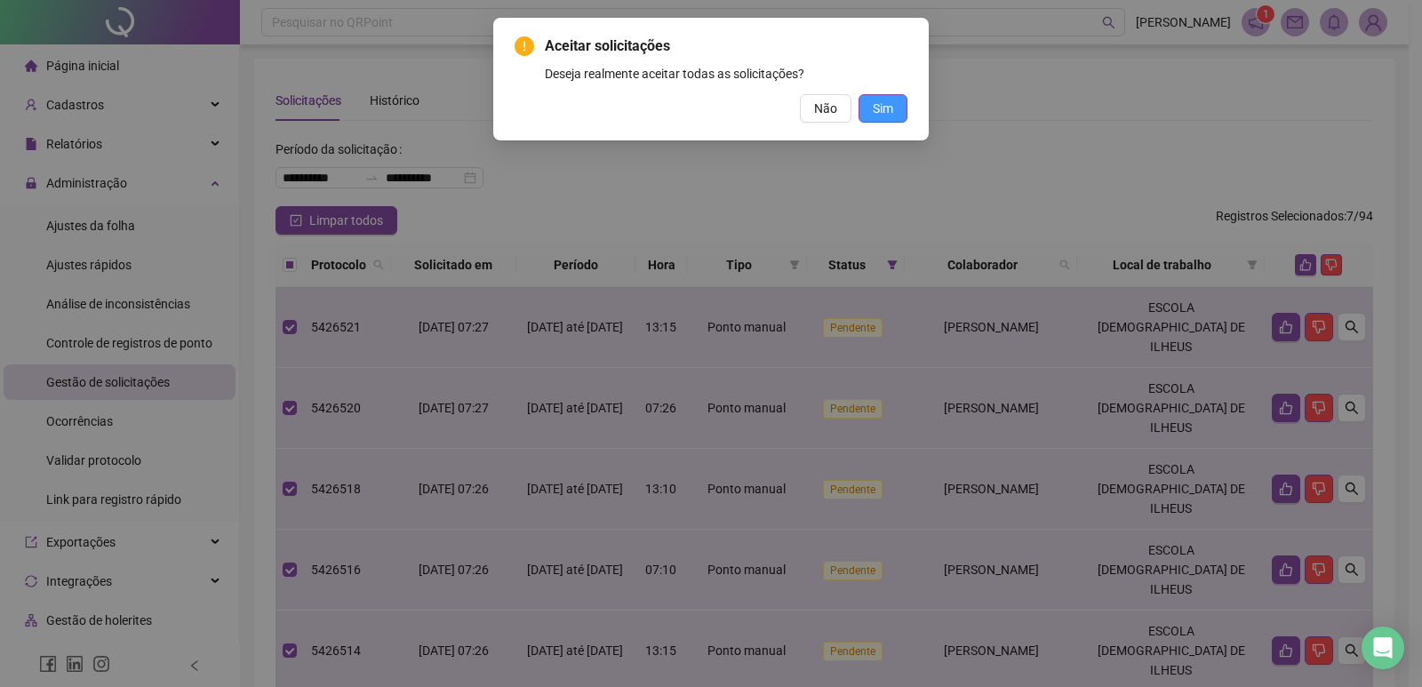
click at [885, 101] on span "Sim" at bounding box center [883, 109] width 20 height 20
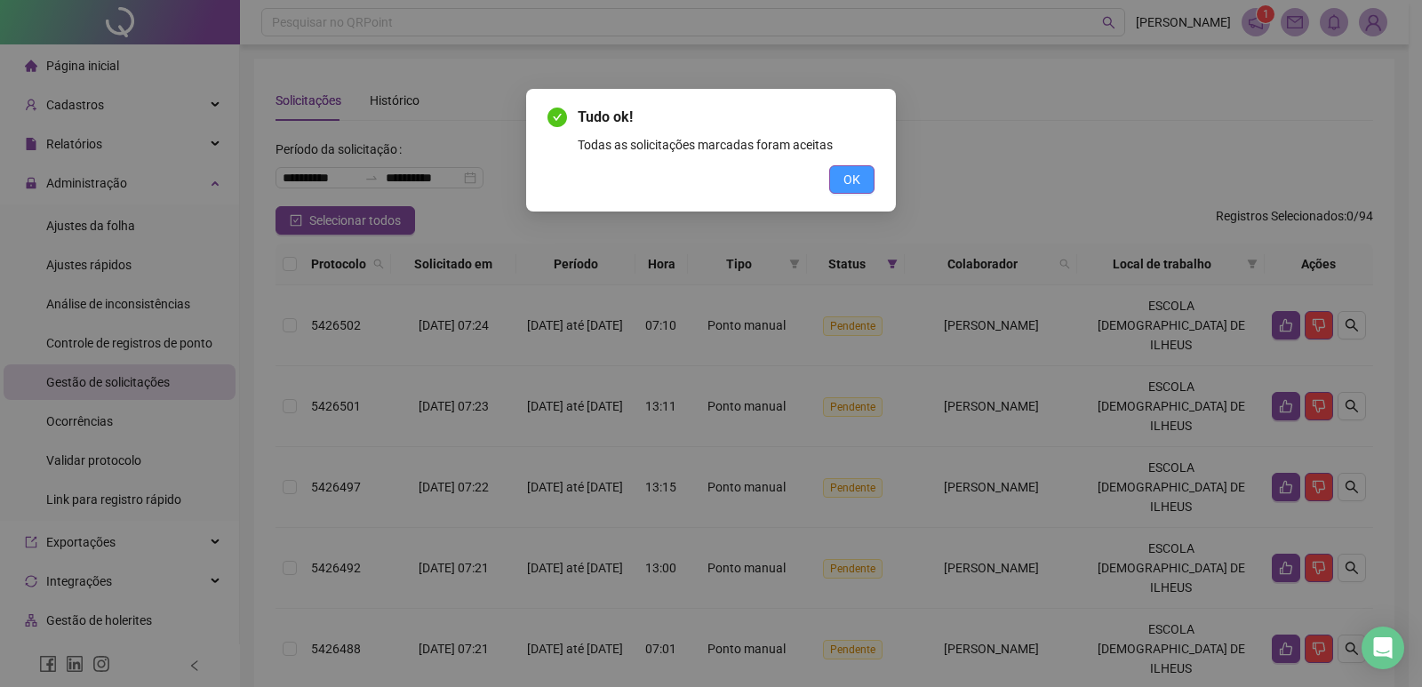
click at [860, 178] on button "OK" at bounding box center [851, 179] width 45 height 28
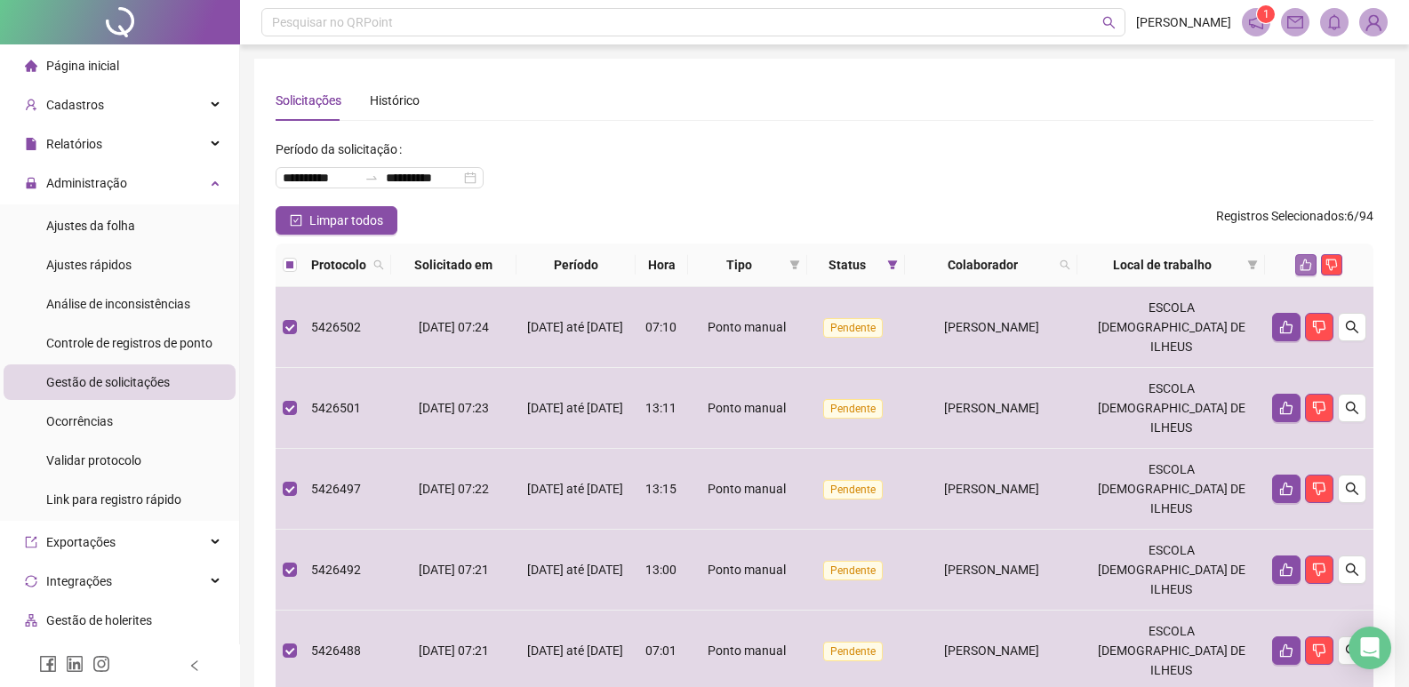
click at [1304, 264] on icon "like" at bounding box center [1305, 265] width 12 height 12
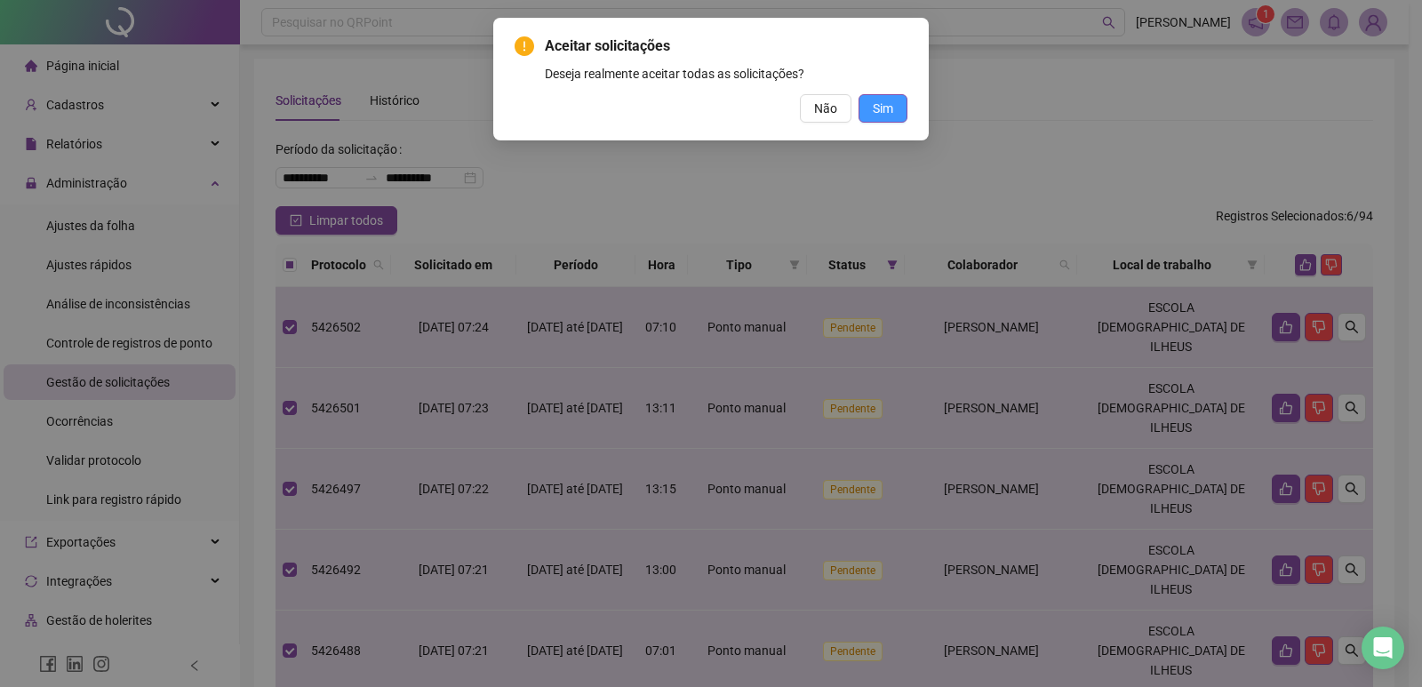
click at [868, 108] on button "Sim" at bounding box center [882, 108] width 49 height 28
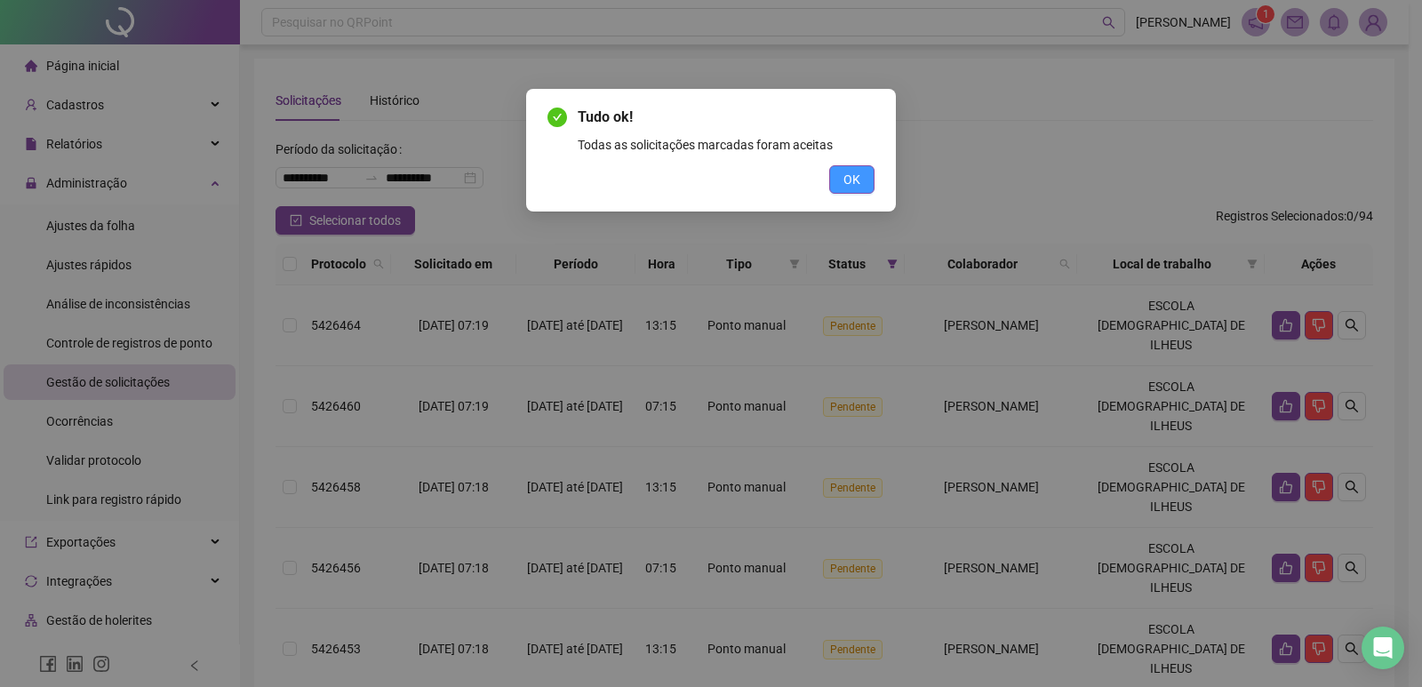
click at [861, 183] on button "OK" at bounding box center [851, 179] width 45 height 28
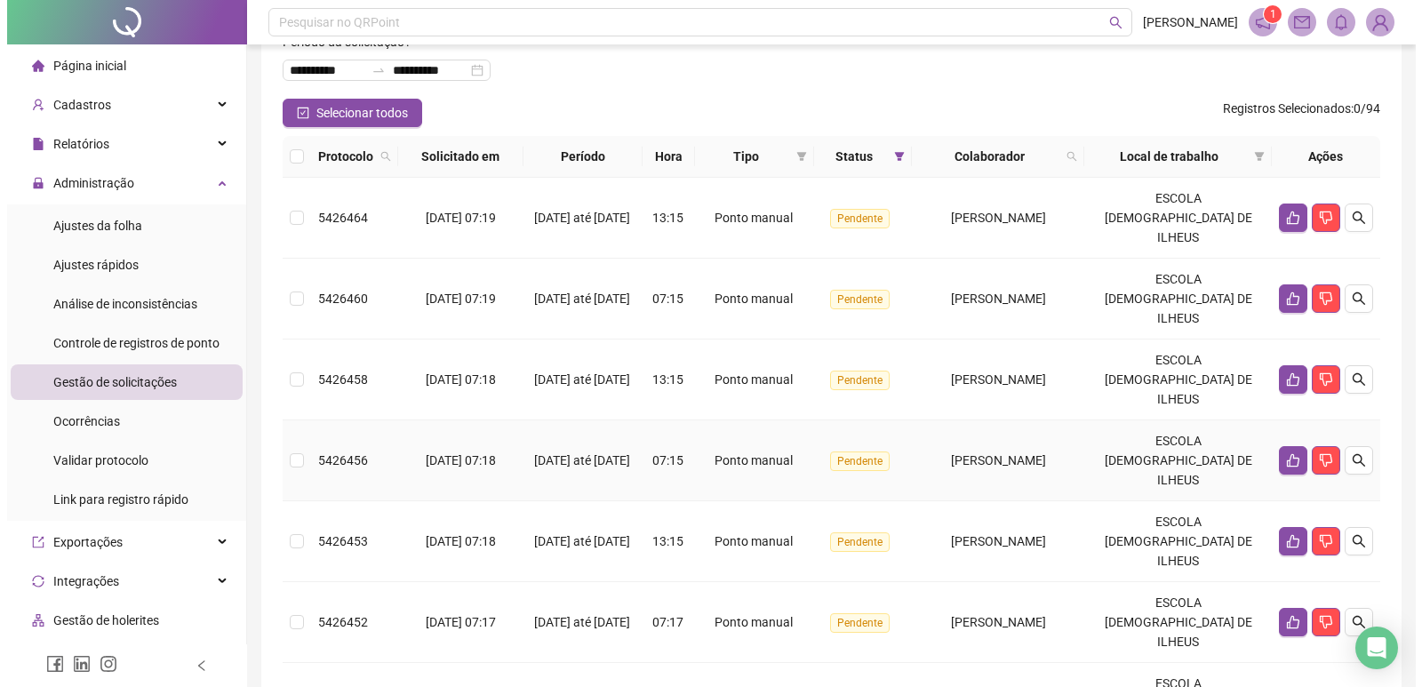
scroll to position [89, 0]
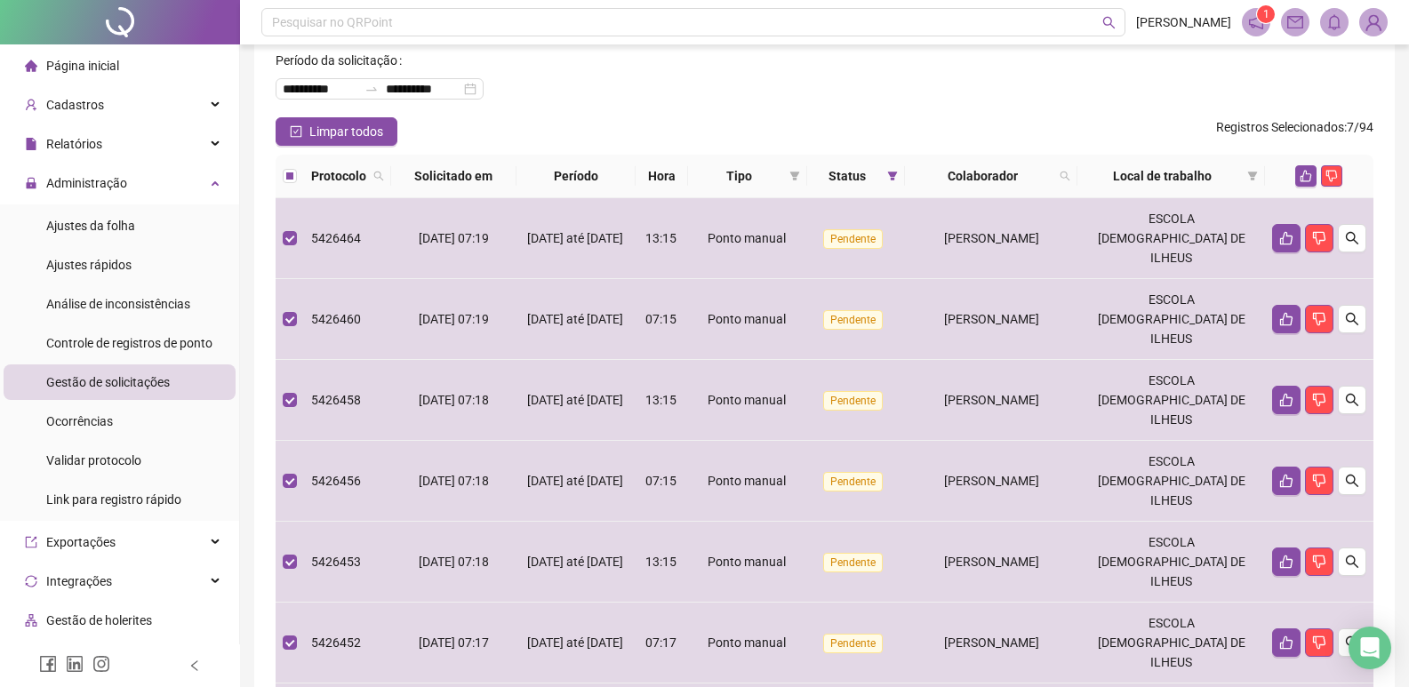
click at [1303, 165] on button "button" at bounding box center [1305, 175] width 21 height 21
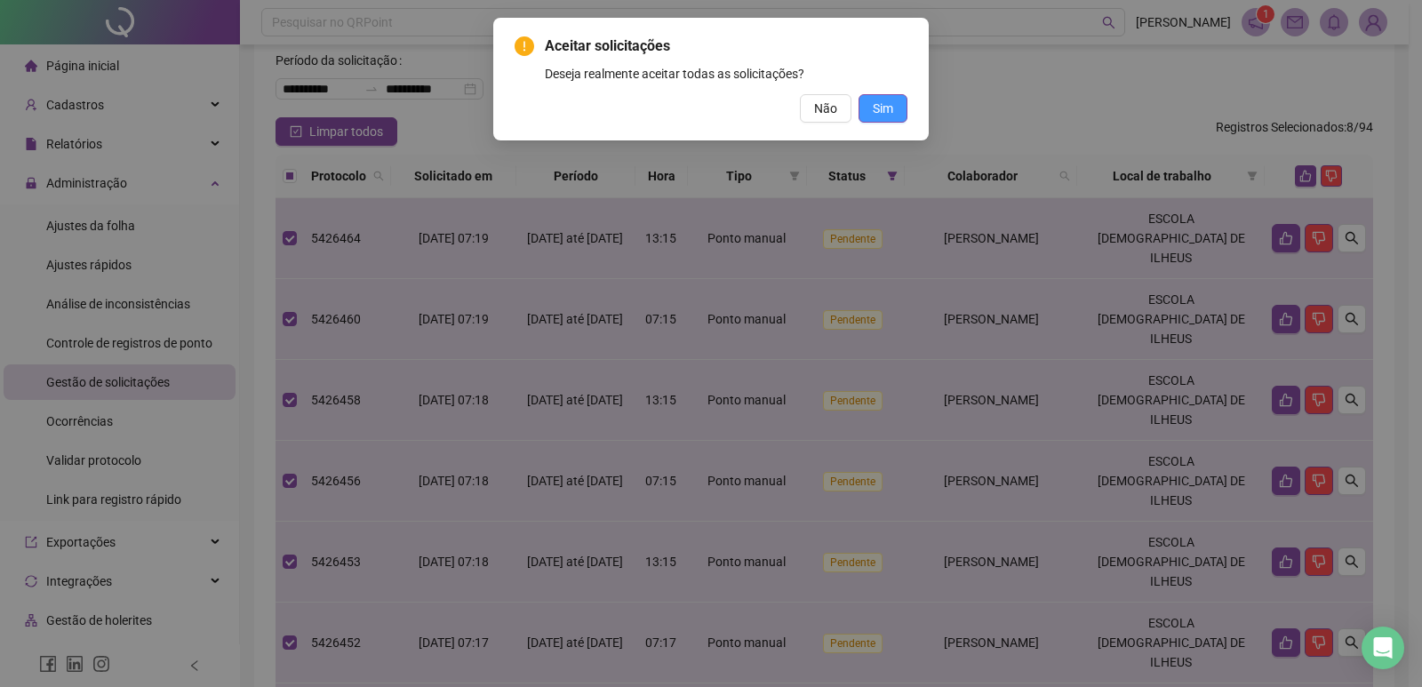
click at [897, 112] on button "Sim" at bounding box center [882, 108] width 49 height 28
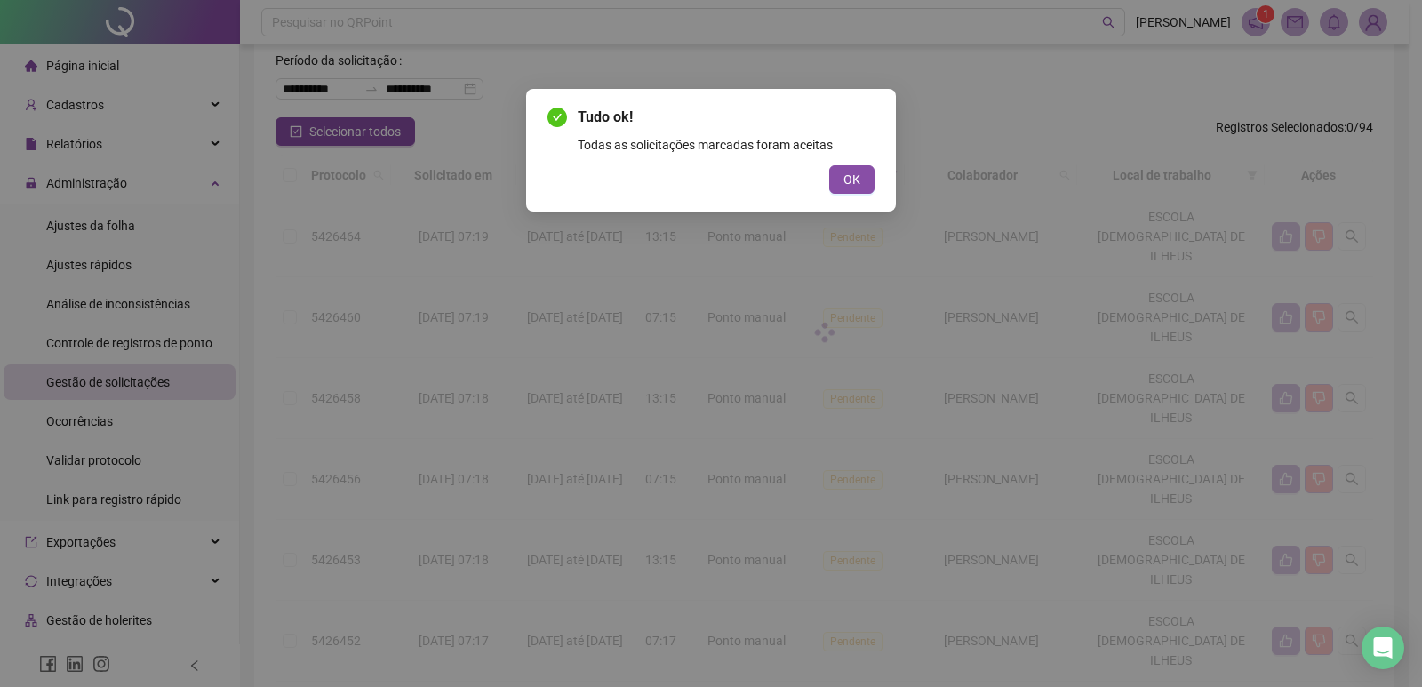
scroll to position [0, 0]
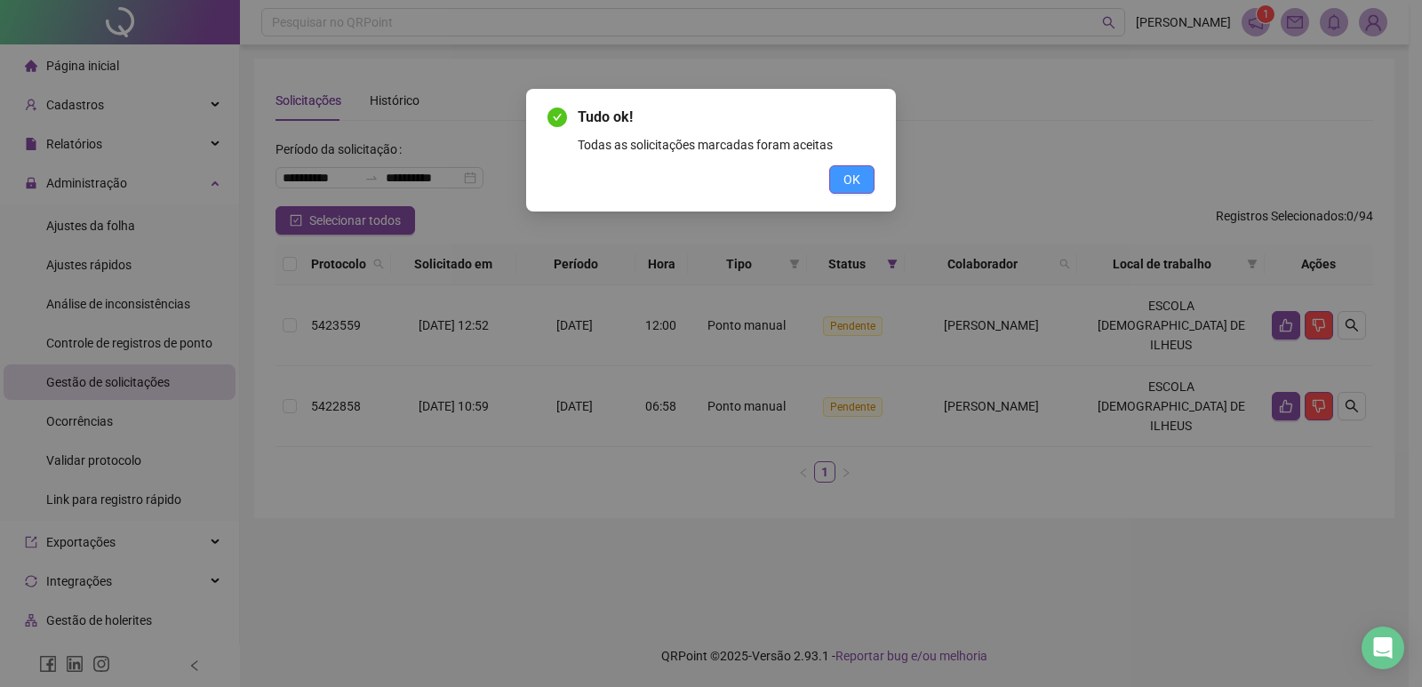
click at [866, 174] on button "OK" at bounding box center [851, 179] width 45 height 28
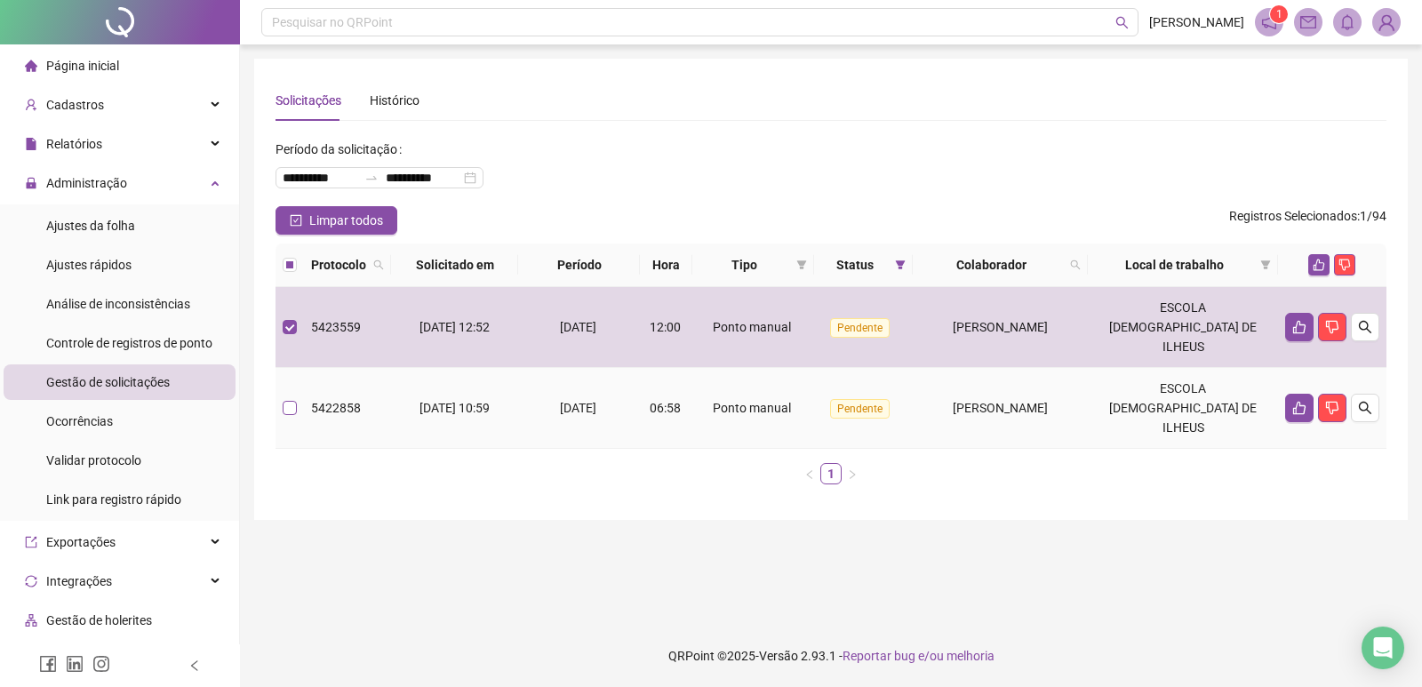
click at [287, 398] on label at bounding box center [290, 408] width 14 height 20
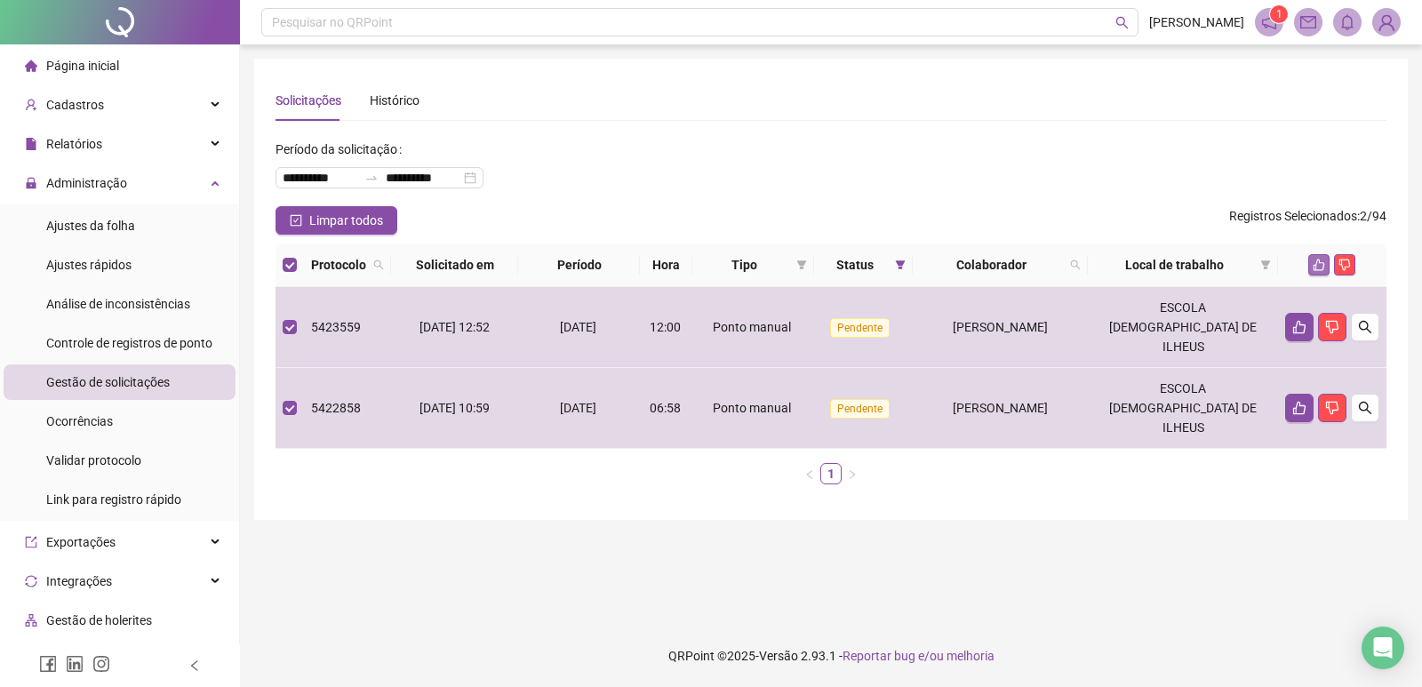
click at [1321, 261] on icon "like" at bounding box center [1319, 265] width 12 height 12
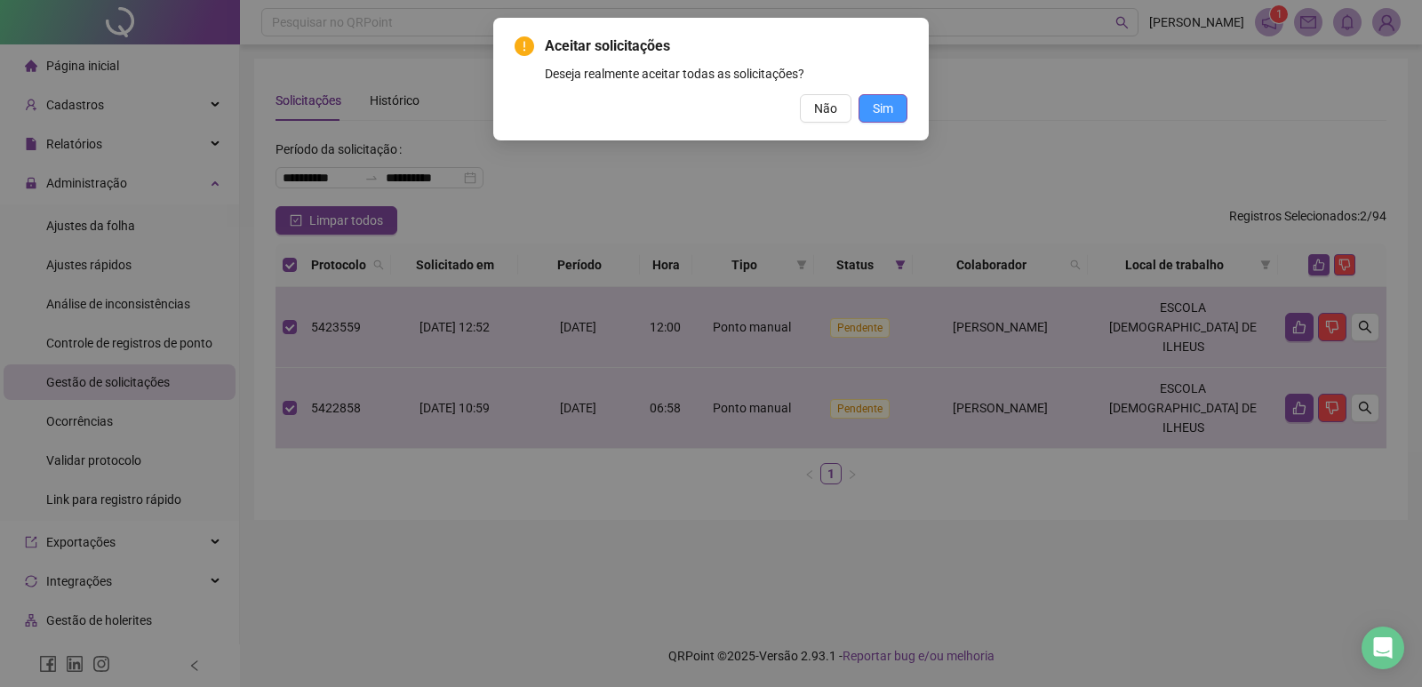
click at [874, 99] on span "Sim" at bounding box center [883, 109] width 20 height 20
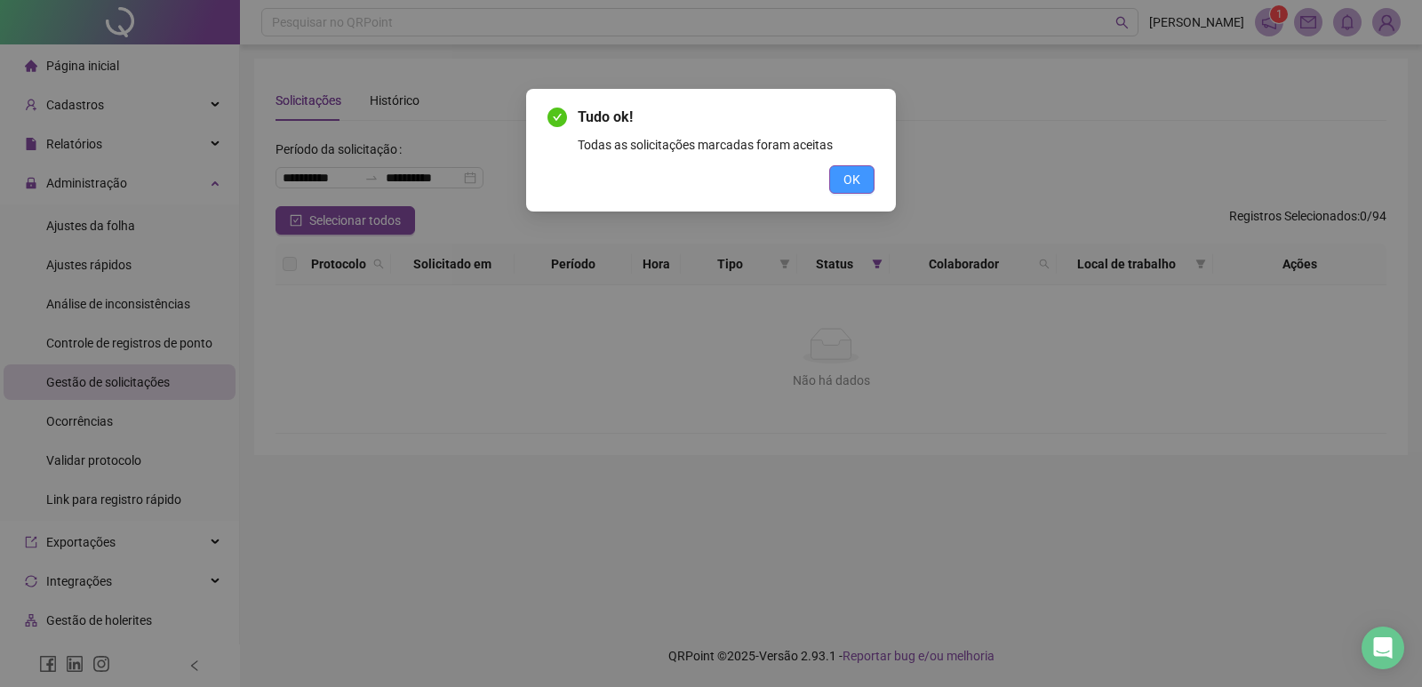
click at [854, 184] on span "OK" at bounding box center [851, 180] width 17 height 20
